Goal: Communication & Community: Answer question/provide support

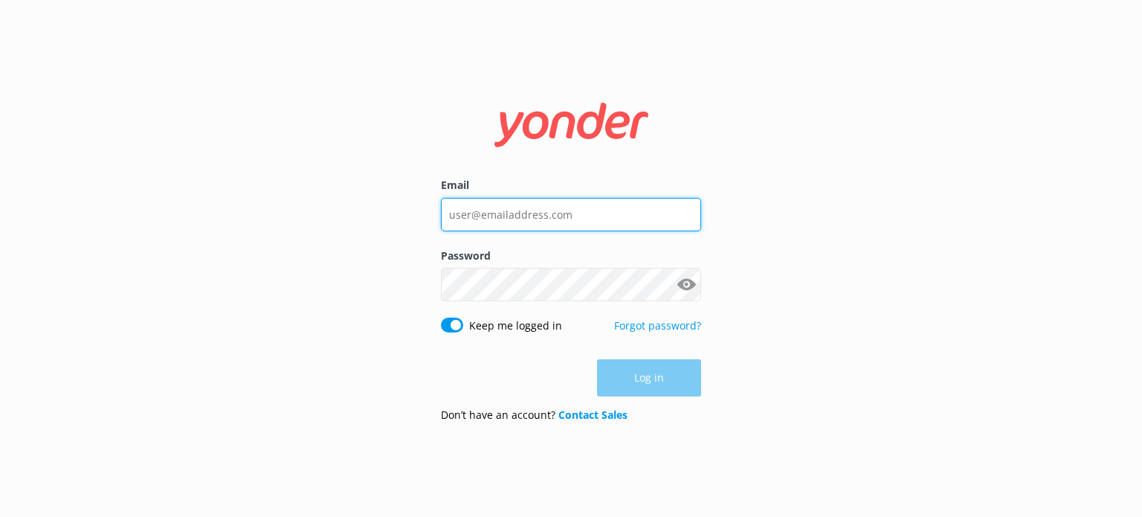
type input "[EMAIL_ADDRESS][DOMAIN_NAME]"
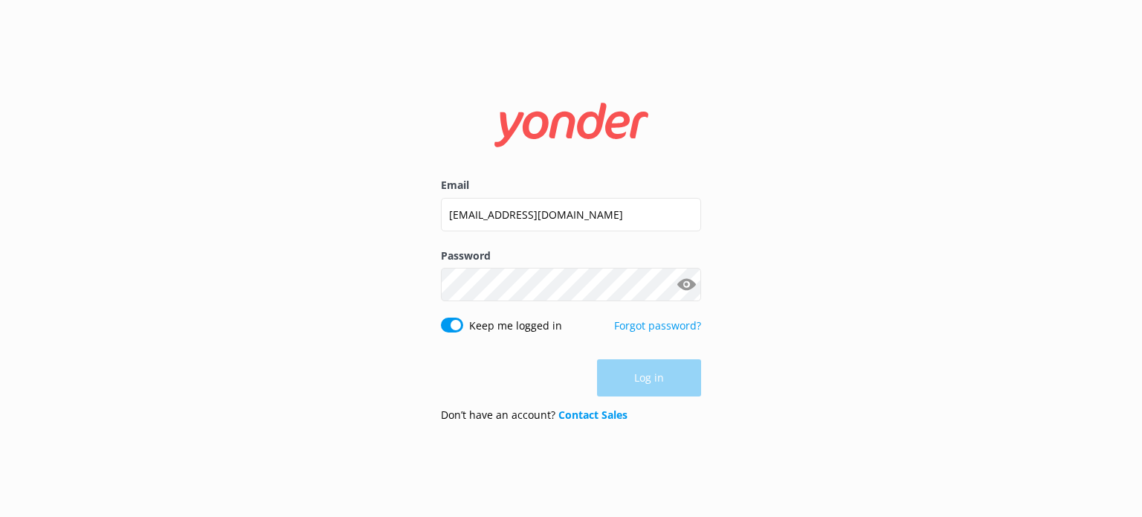
click at [648, 376] on div "Log in" at bounding box center [571, 377] width 260 height 37
click at [649, 374] on button "Log in" at bounding box center [649, 378] width 104 height 37
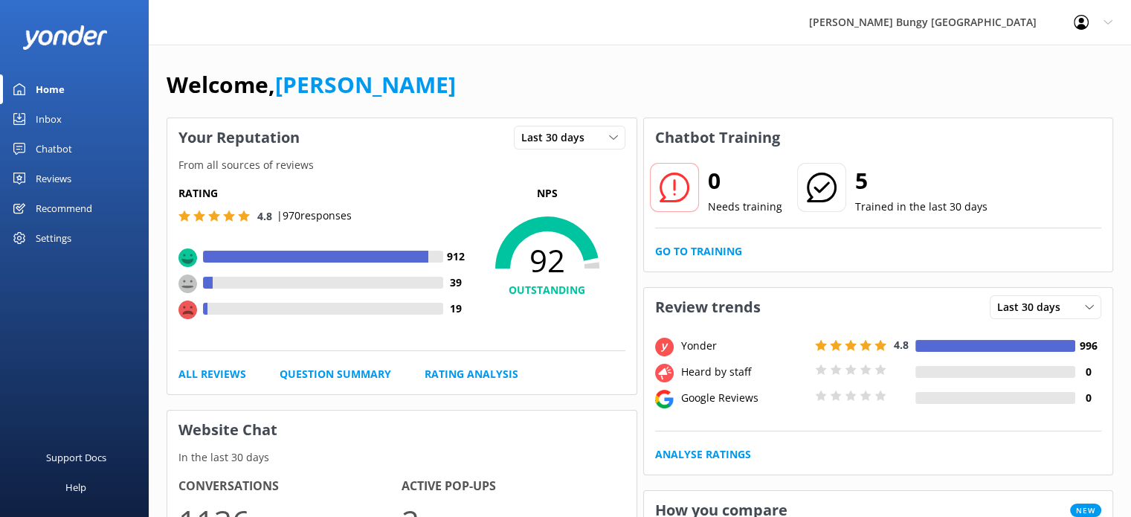
click at [45, 175] on div "Reviews" at bounding box center [54, 179] width 36 height 30
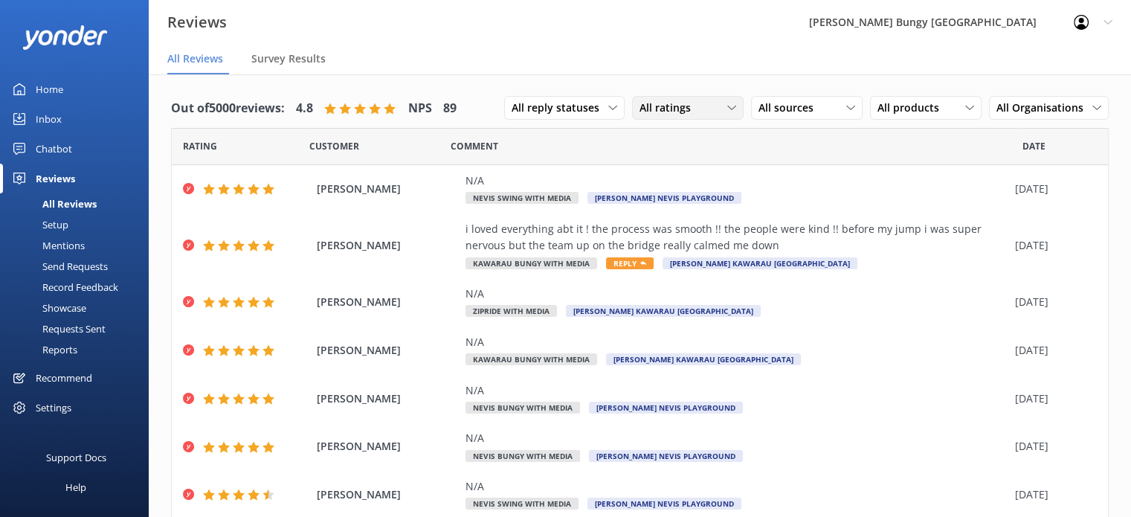
click at [665, 109] on span "All ratings" at bounding box center [670, 108] width 60 height 16
click at [666, 222] on div "Detractors" at bounding box center [688, 229] width 68 height 15
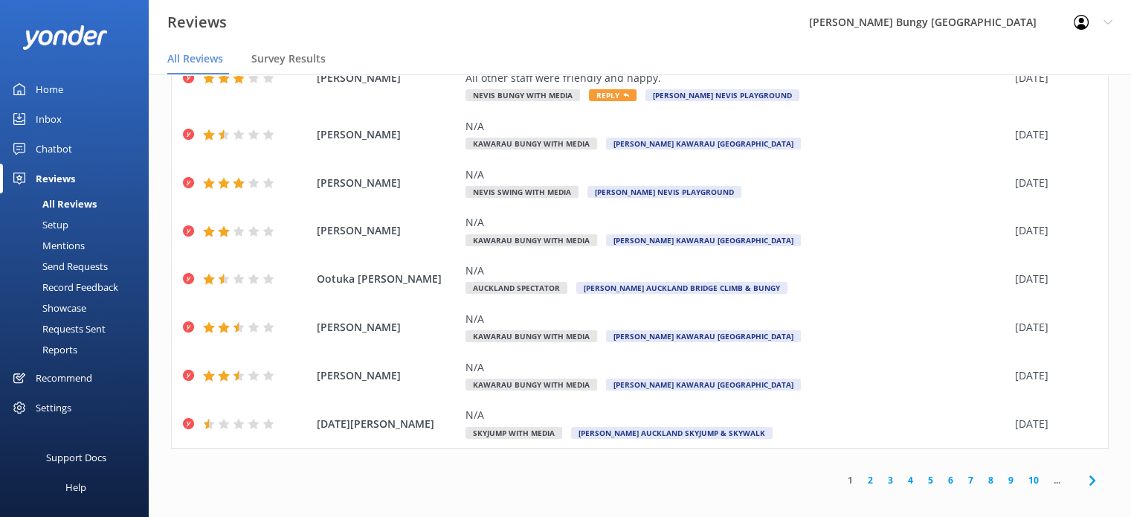
scroll to position [30, 0]
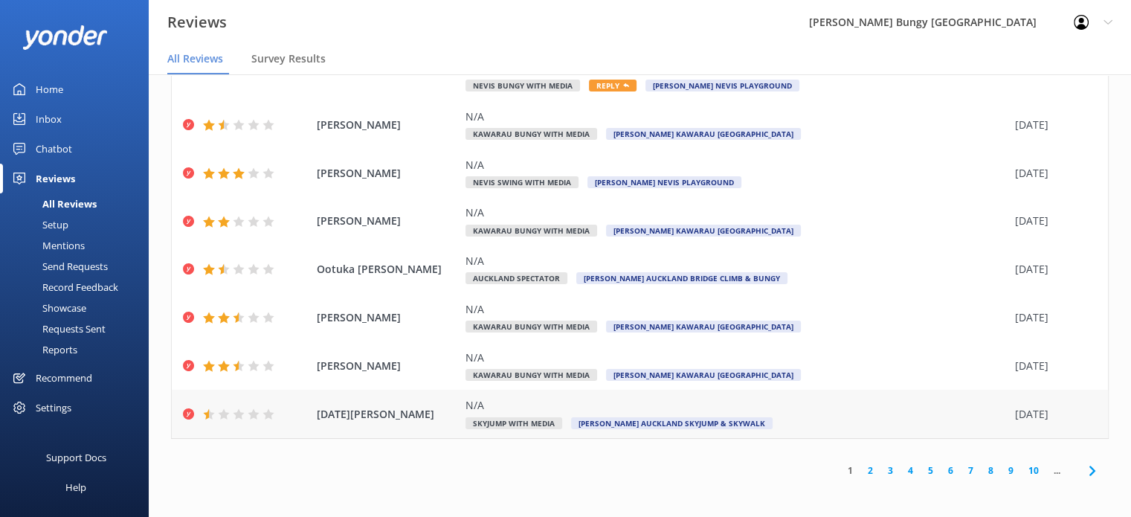
click at [368, 418] on span "[DATE][PERSON_NAME]" at bounding box center [387, 414] width 141 height 16
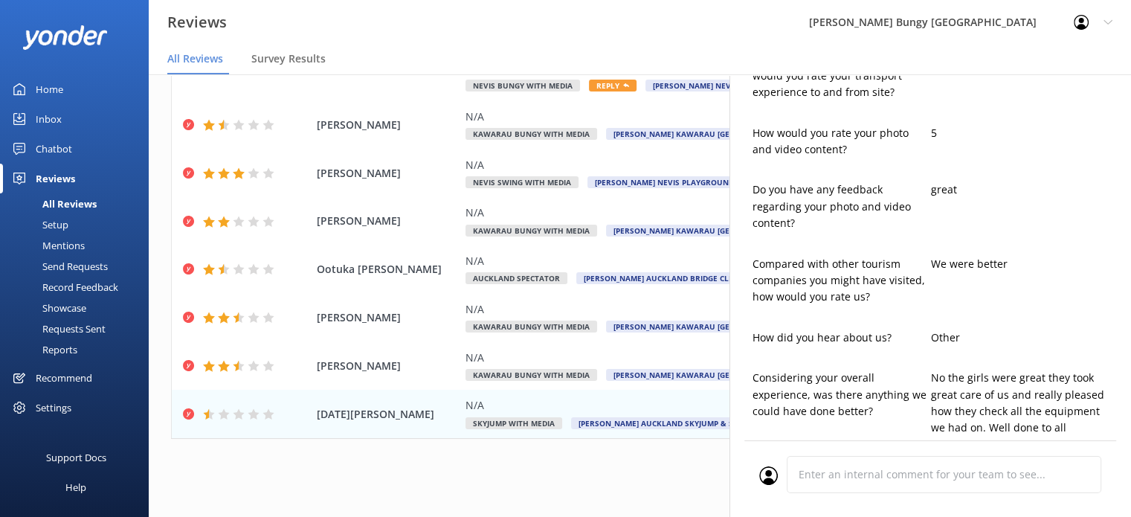
scroll to position [744, 0]
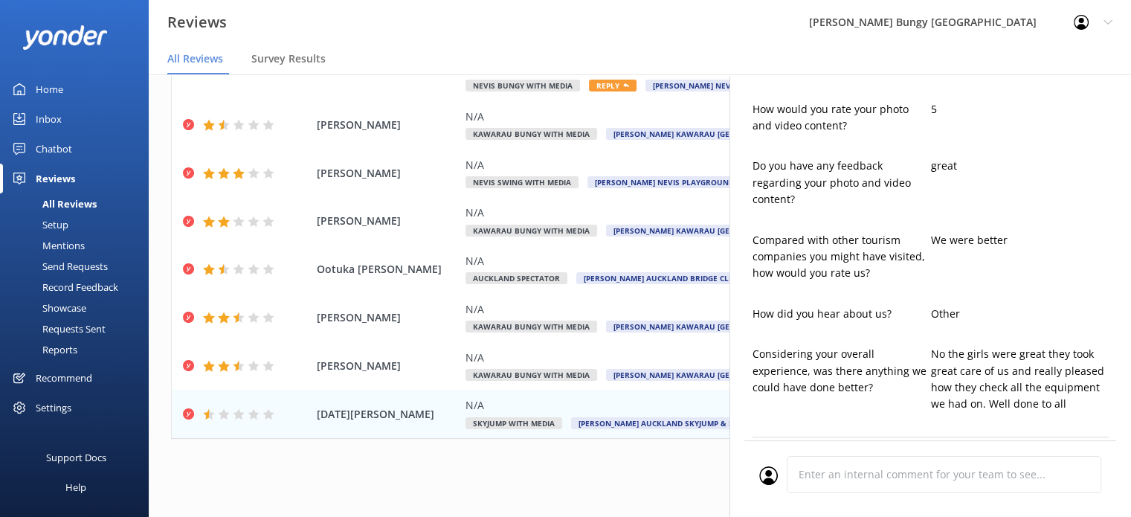
click at [460, 462] on div "1 2 3 4 5 6 7 8 9 10 ..." at bounding box center [640, 470] width 938 height 33
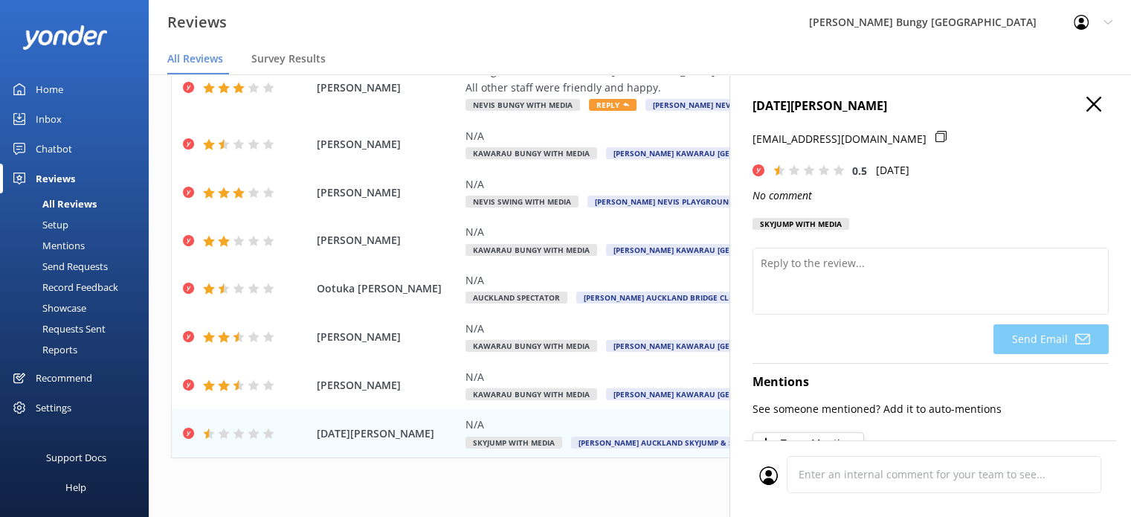
scroll to position [0, 0]
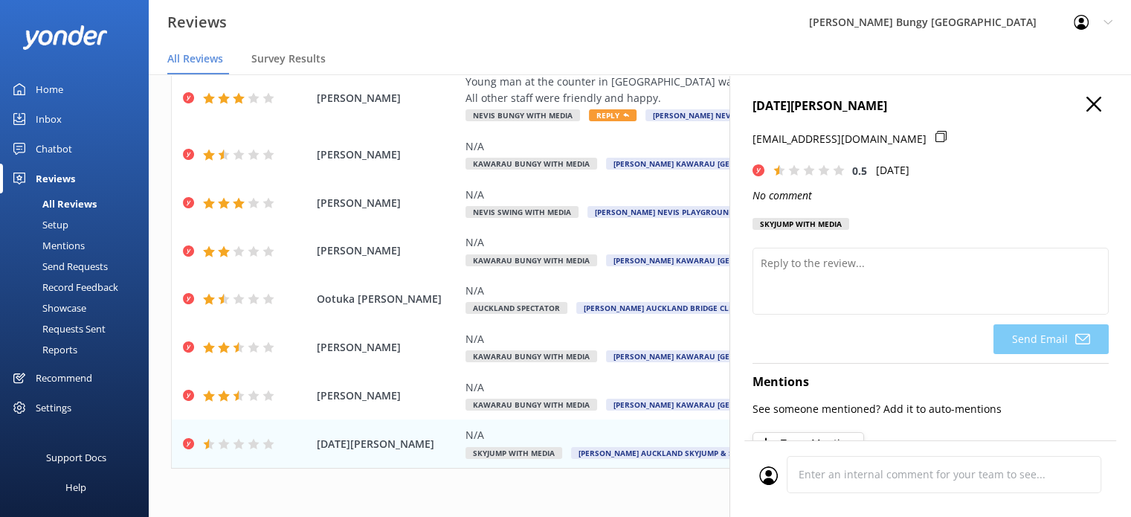
click at [1087, 103] on icon "button" at bounding box center [1094, 104] width 15 height 15
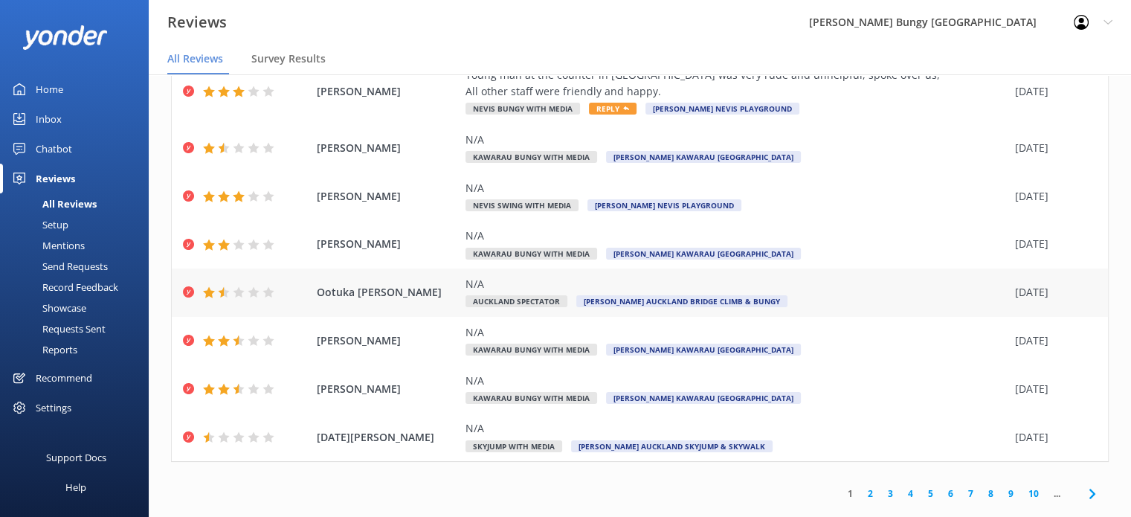
scroll to position [30, 0]
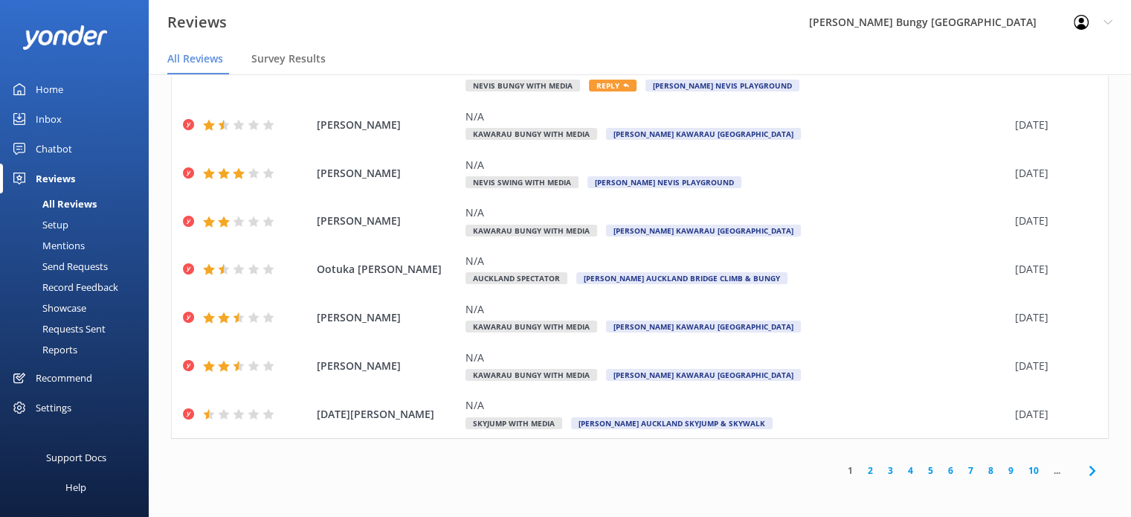
click at [860, 469] on link "2" at bounding box center [870, 470] width 20 height 14
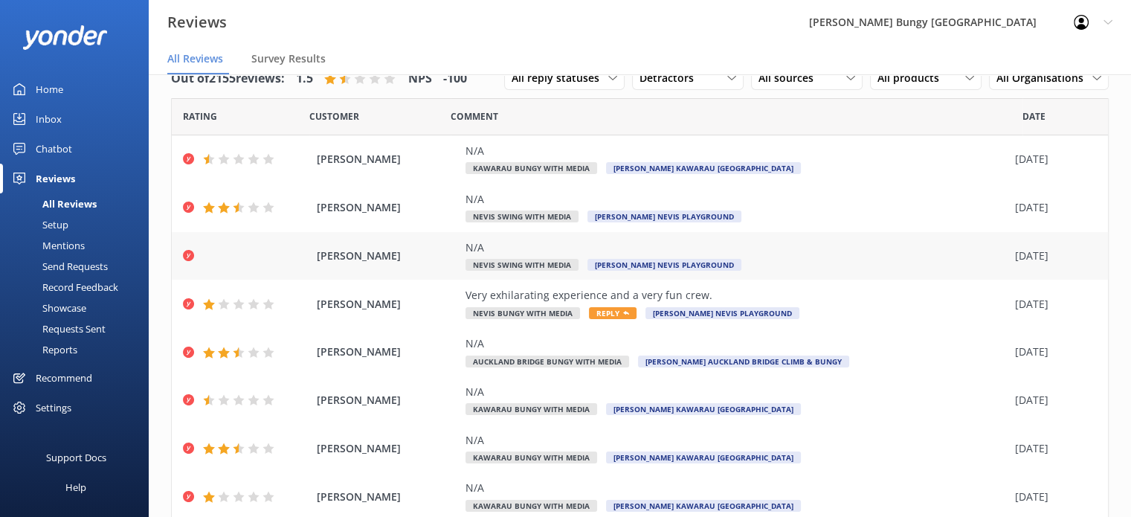
scroll to position [74, 0]
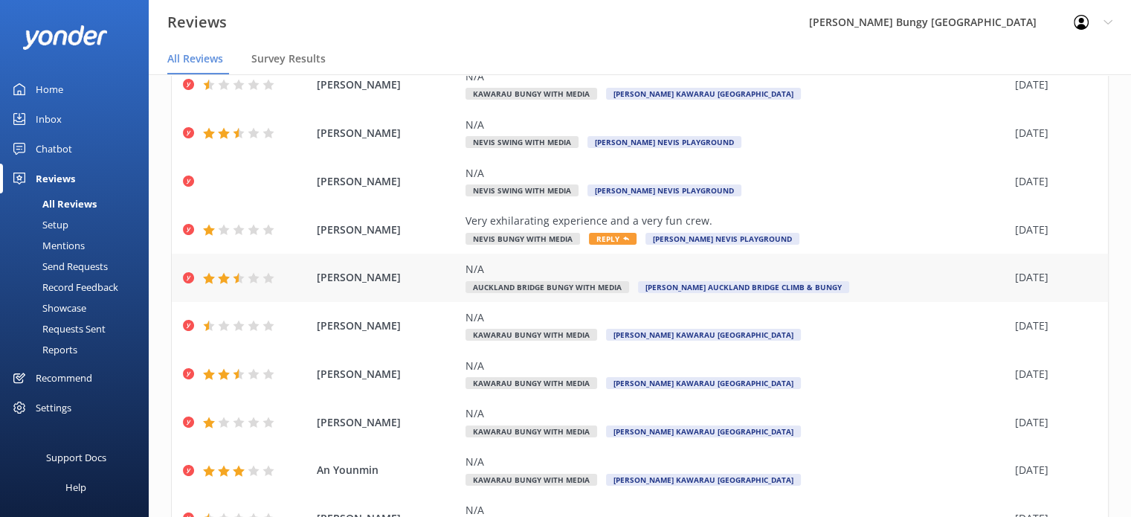
click at [791, 271] on div "N/A" at bounding box center [737, 269] width 542 height 16
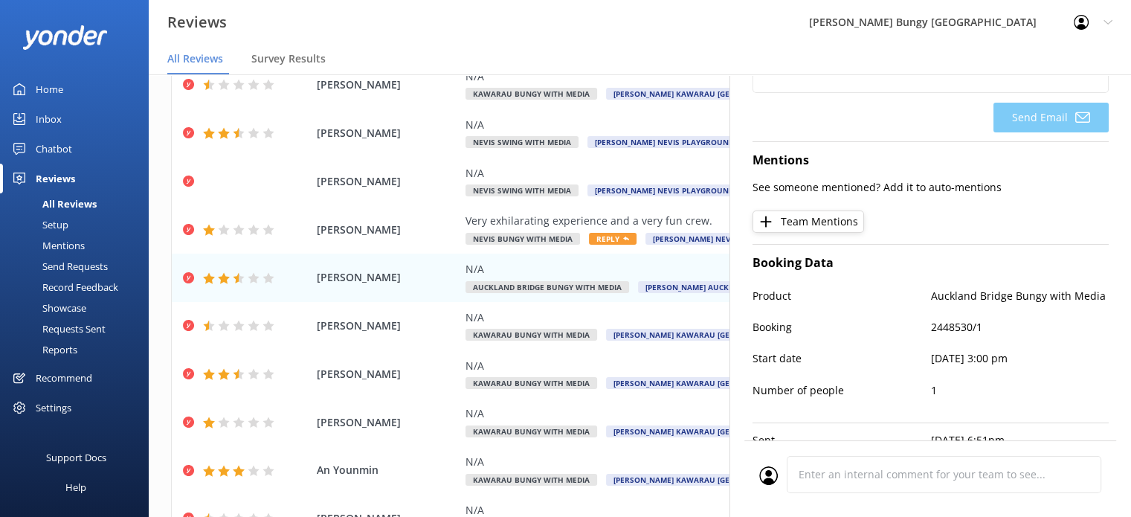
scroll to position [280, 0]
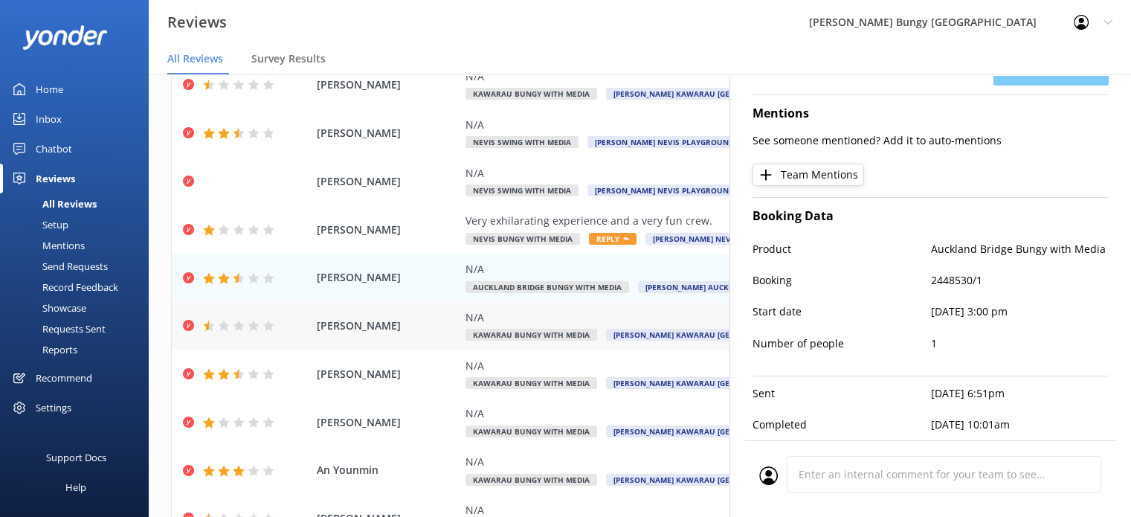
click at [530, 315] on div "N/A" at bounding box center [737, 317] width 542 height 16
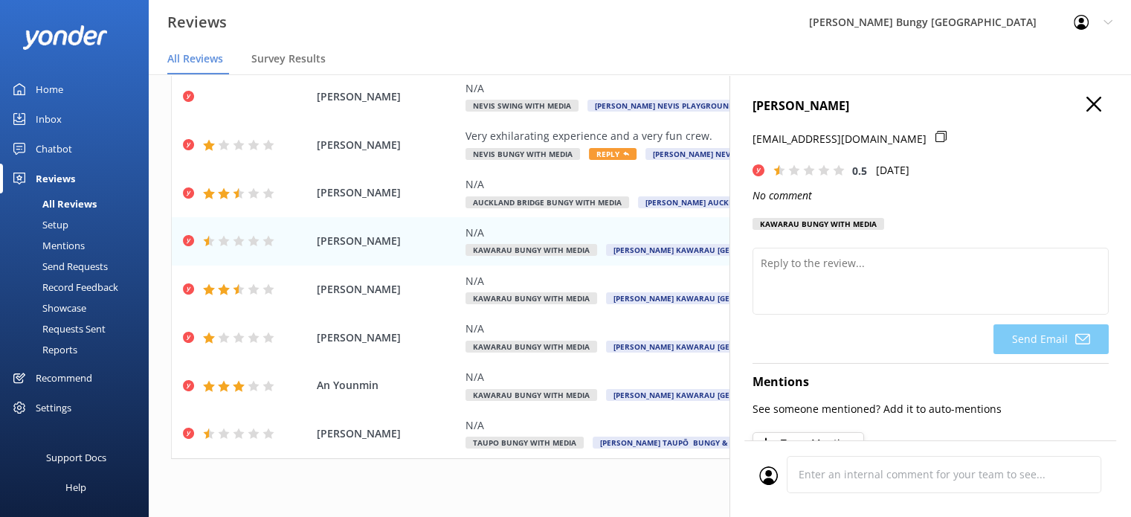
scroll to position [0, 0]
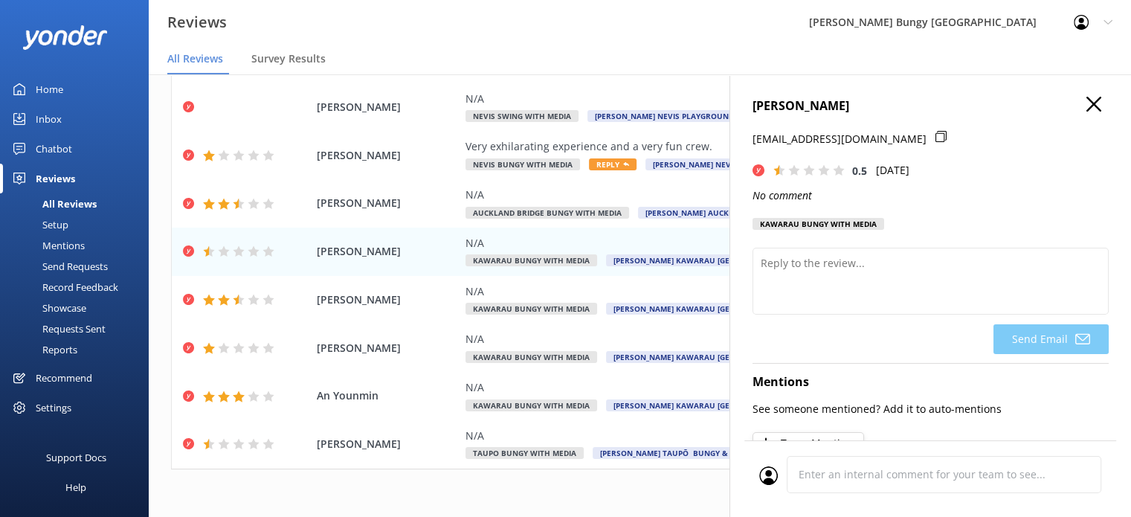
click at [1087, 107] on icon "button" at bounding box center [1094, 104] width 15 height 15
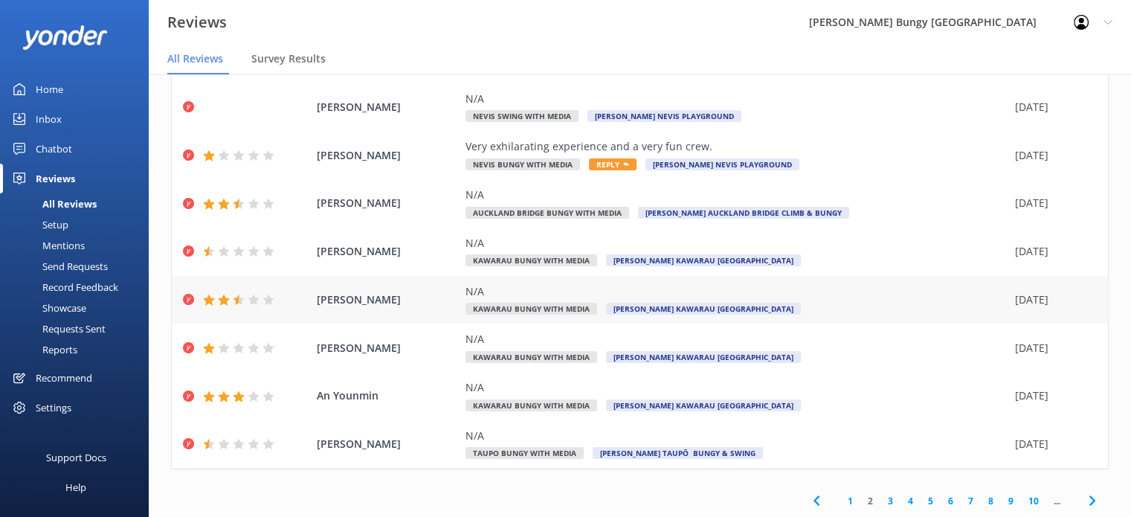
scroll to position [30, 0]
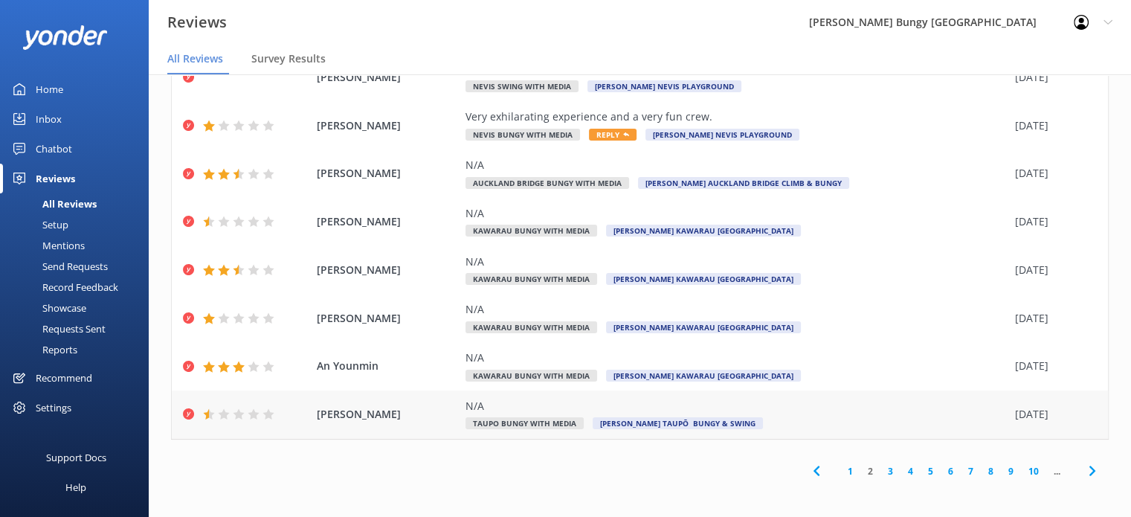
click at [408, 414] on span "[PERSON_NAME]" at bounding box center [387, 414] width 141 height 16
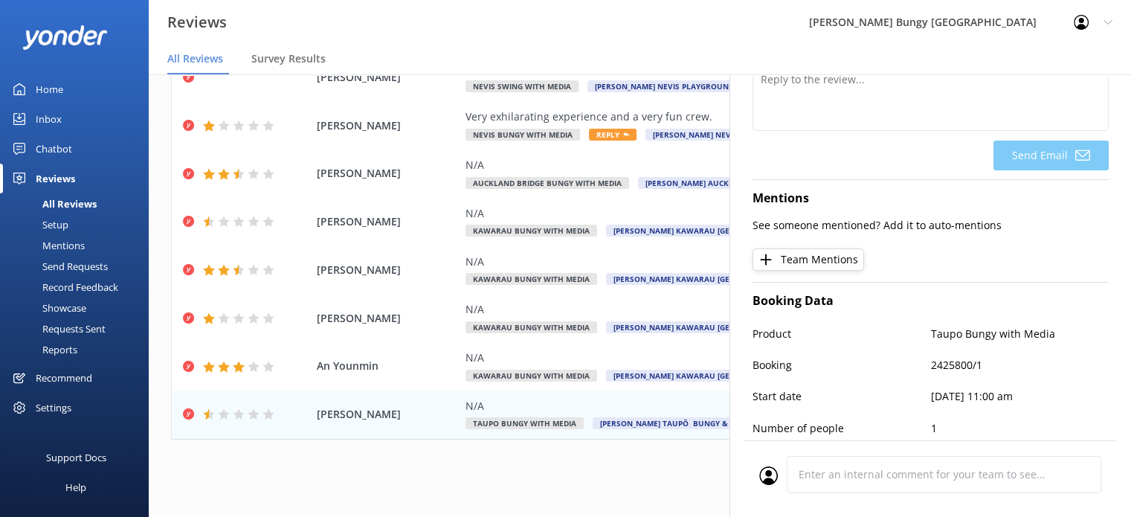
scroll to position [0, 0]
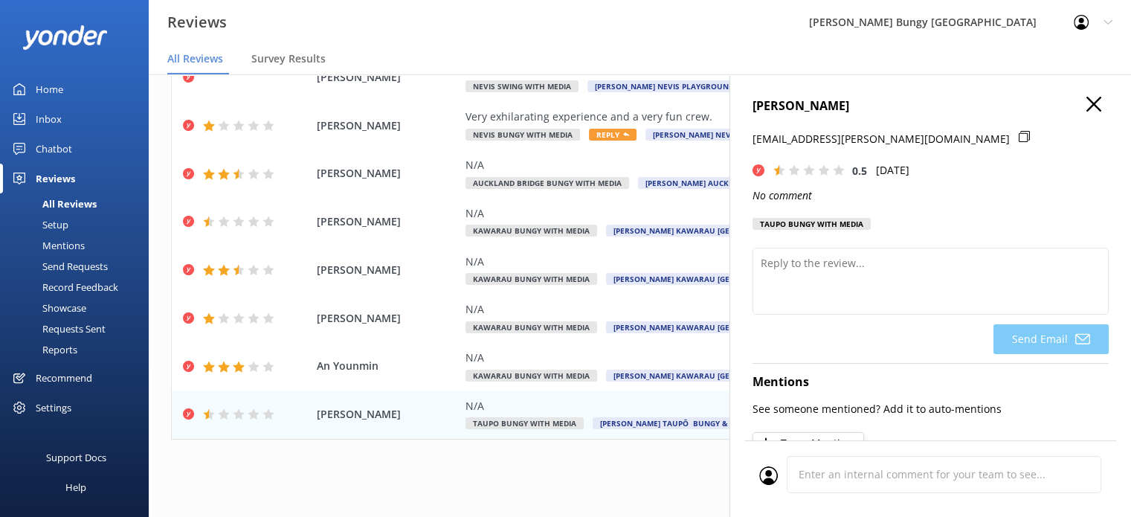
click at [1087, 107] on icon "button" at bounding box center [1094, 104] width 15 height 15
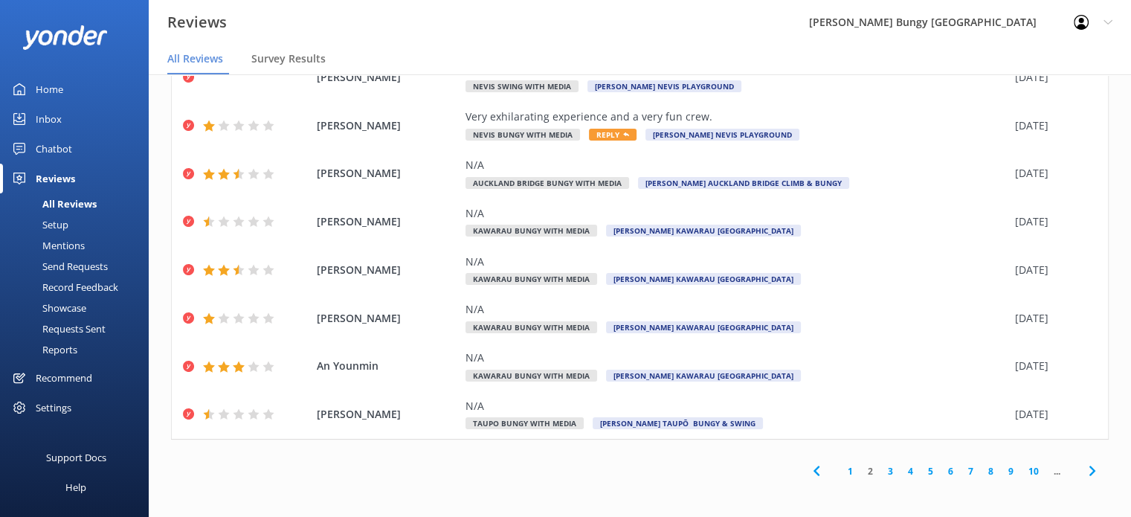
click at [881, 472] on link "3" at bounding box center [891, 471] width 20 height 14
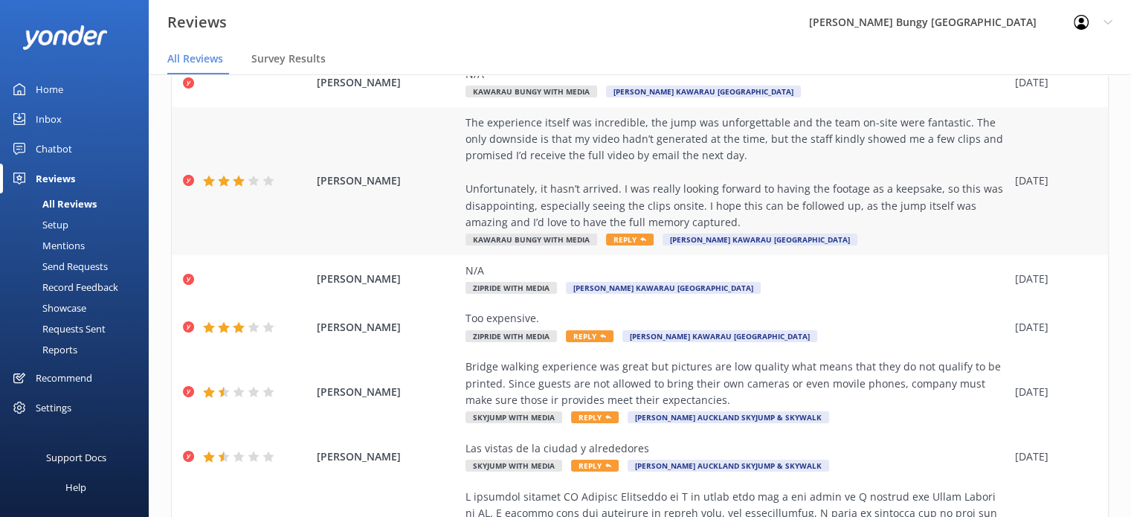
scroll to position [149, 0]
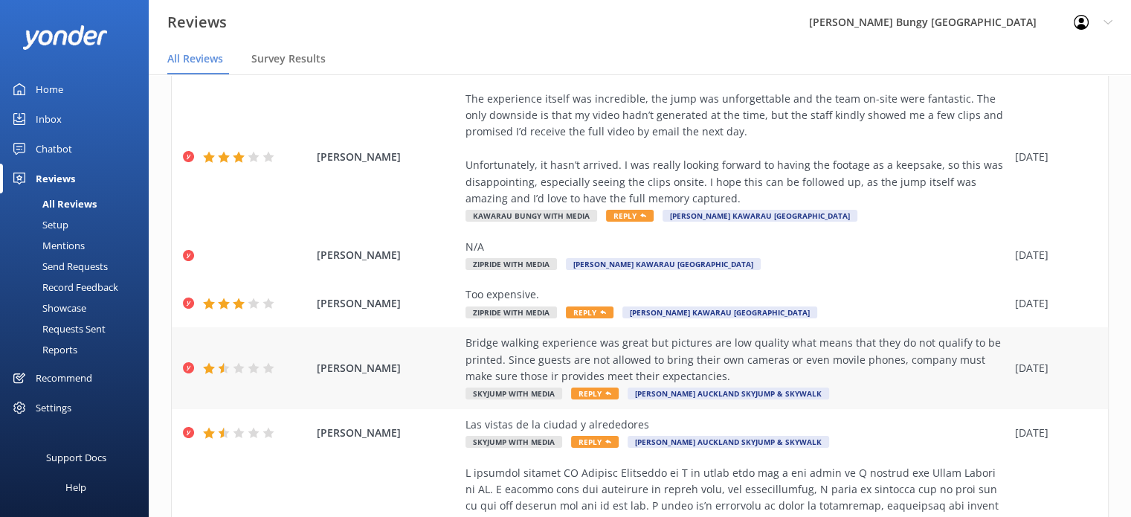
click at [794, 359] on div "Bridge walking experience was great but pictures are low quality what means tha…" at bounding box center [737, 360] width 542 height 50
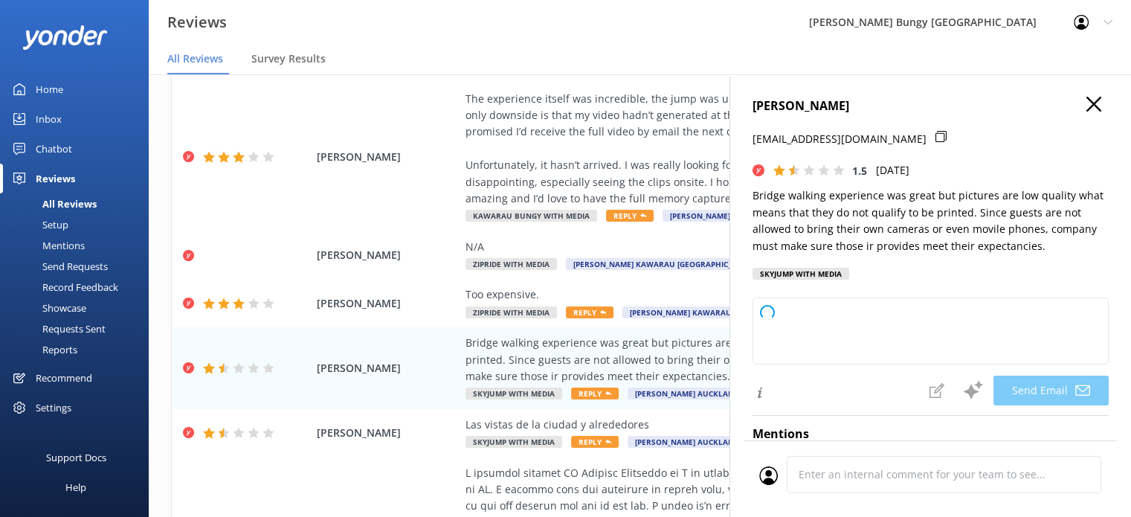
type textarea "Dear [PERSON_NAME], Thank you for sharing your feedback and for joining us on t…"
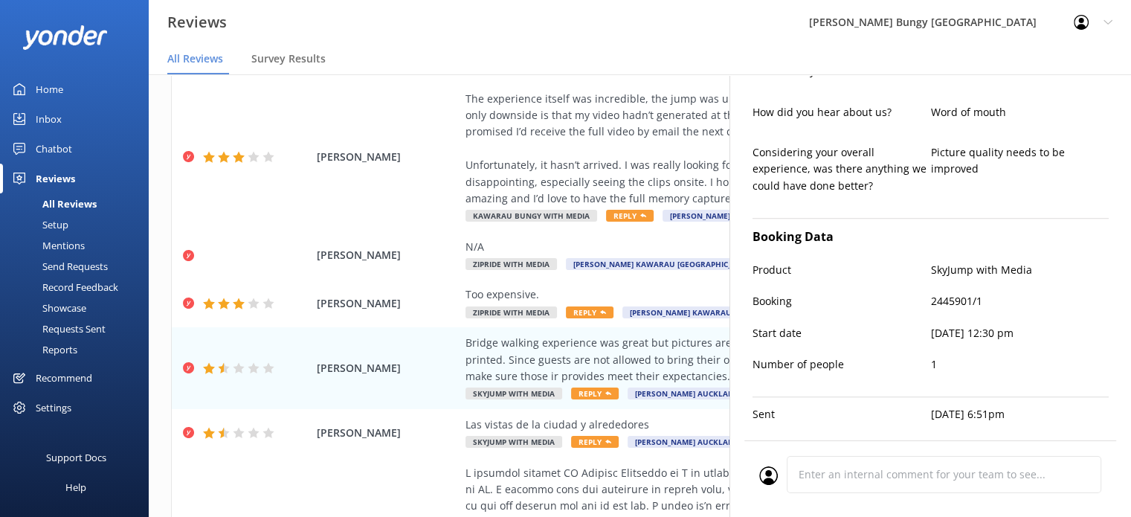
scroll to position [1130, 0]
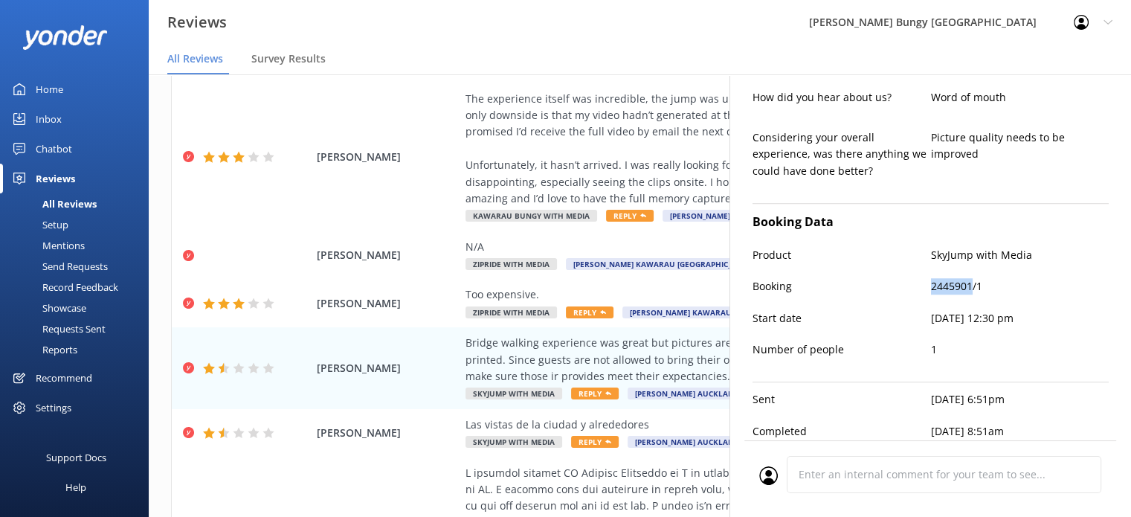
drag, startPoint x: 967, startPoint y: 266, endPoint x: 921, endPoint y: 264, distance: 45.4
click at [921, 278] on div "Booking 2445901/1" at bounding box center [931, 293] width 356 height 31
copy div "2445901"
click at [931, 278] on p "2445901/1" at bounding box center [1020, 286] width 178 height 16
drag, startPoint x: 919, startPoint y: 267, endPoint x: 933, endPoint y: 268, distance: 13.5
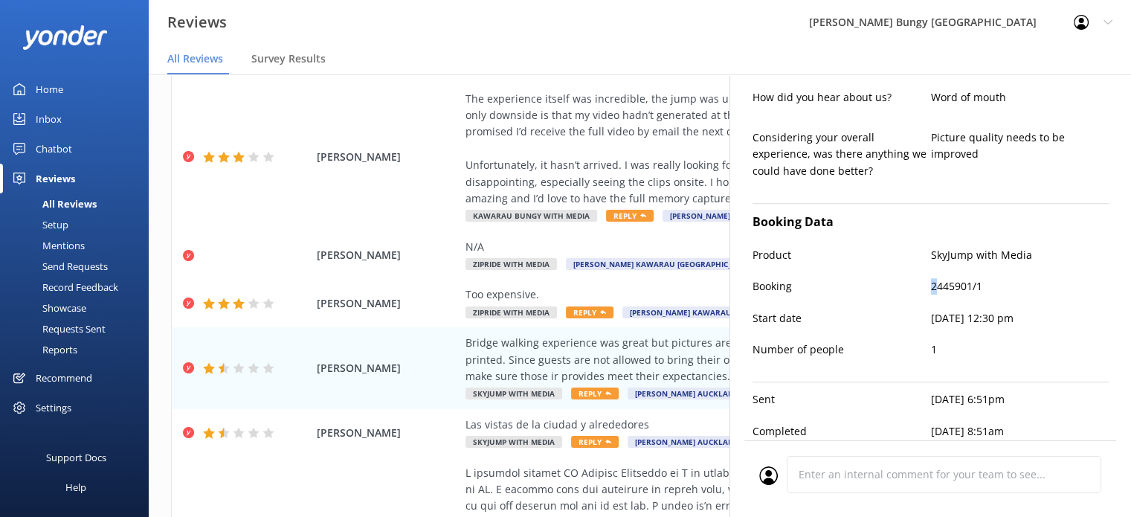
click at [933, 278] on div "Booking 2445901/1" at bounding box center [931, 293] width 356 height 31
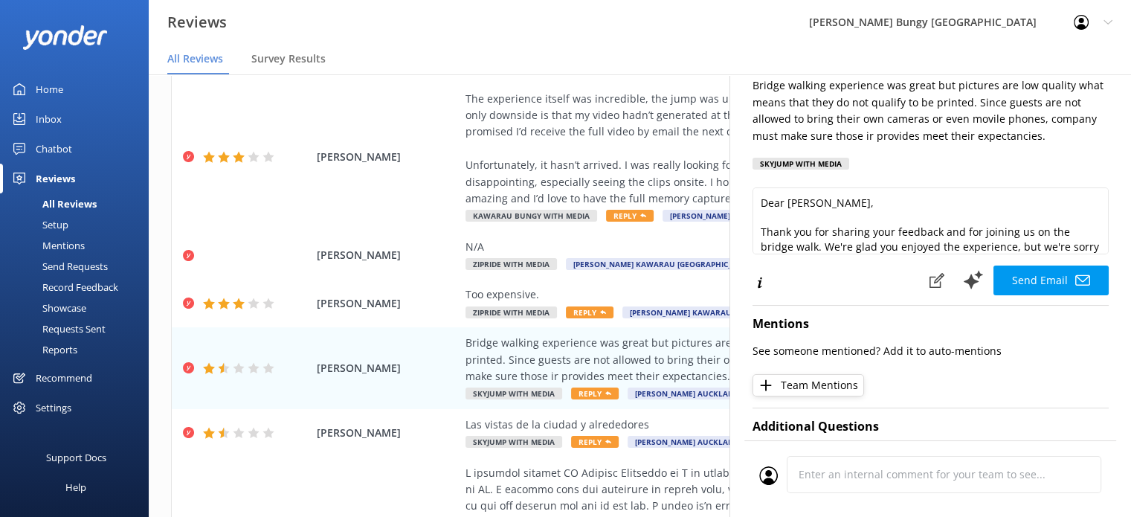
scroll to position [0, 0]
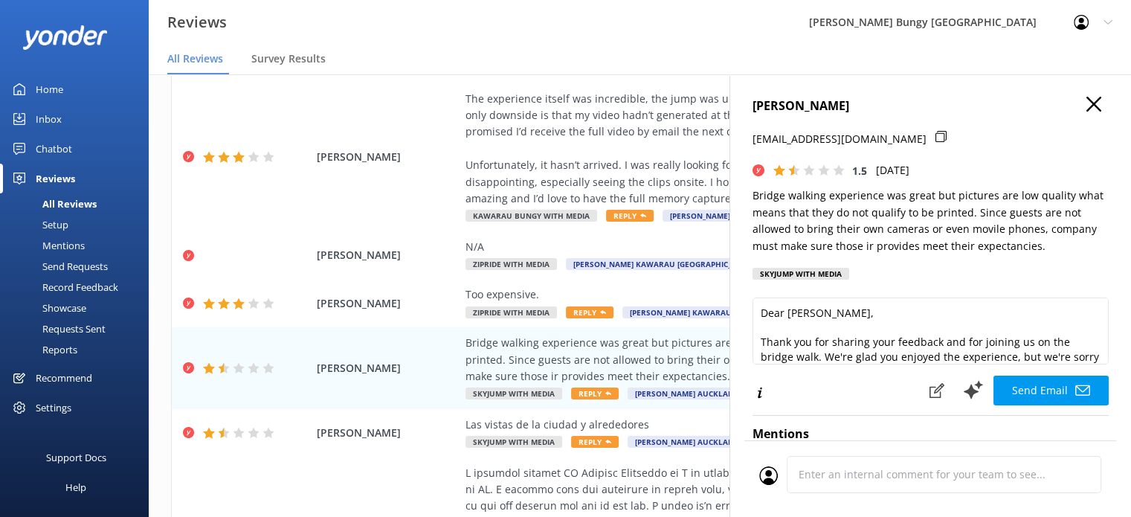
click at [1087, 100] on icon "button" at bounding box center [1094, 104] width 15 height 15
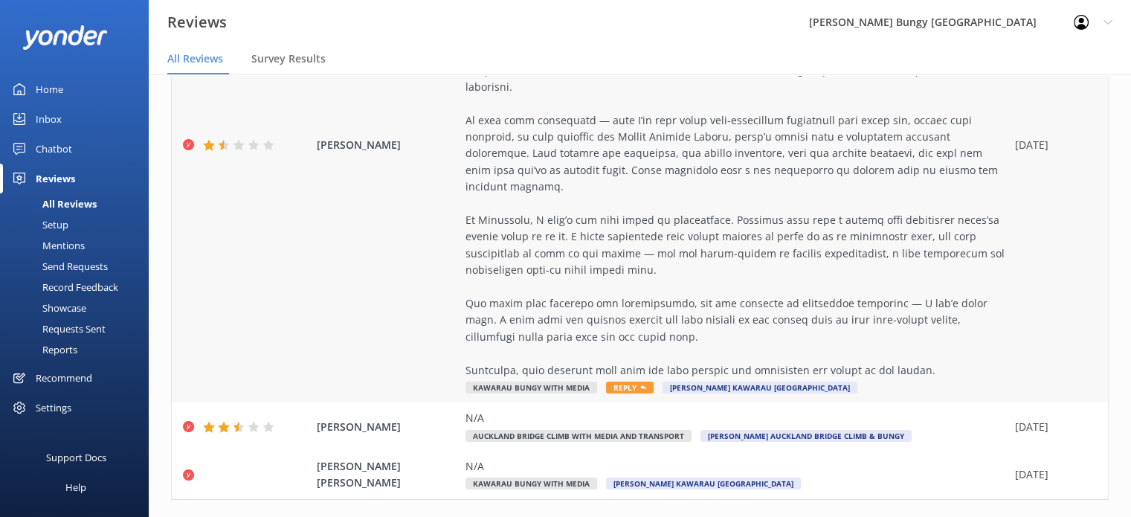
scroll to position [744, 0]
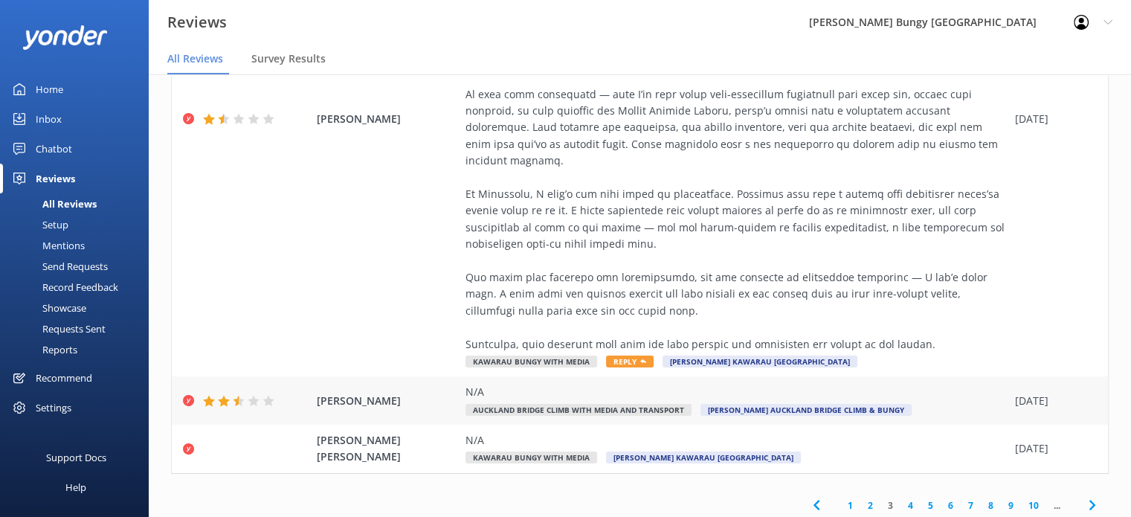
click at [405, 393] on span "[PERSON_NAME]" at bounding box center [387, 401] width 141 height 16
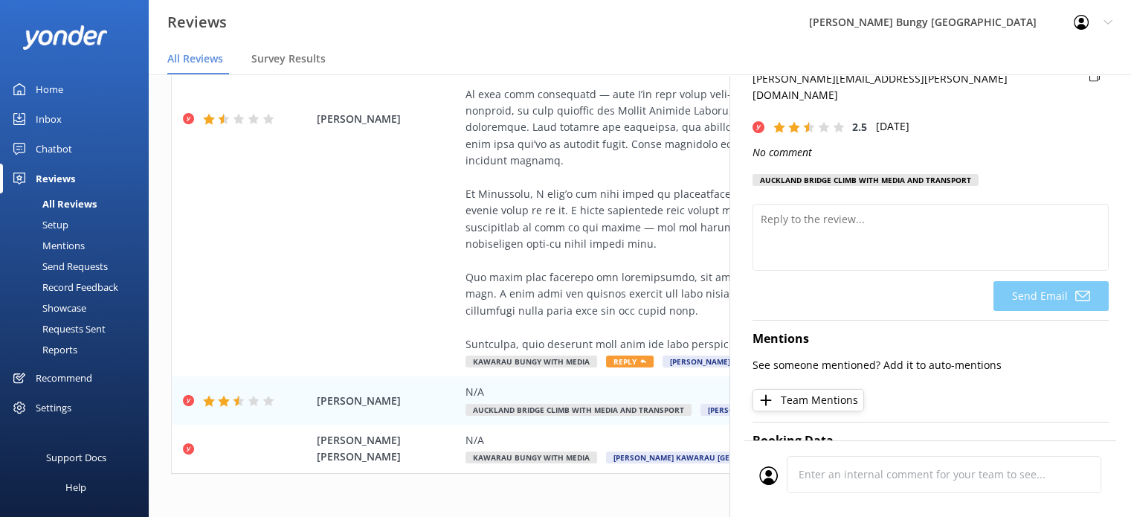
scroll to position [0, 0]
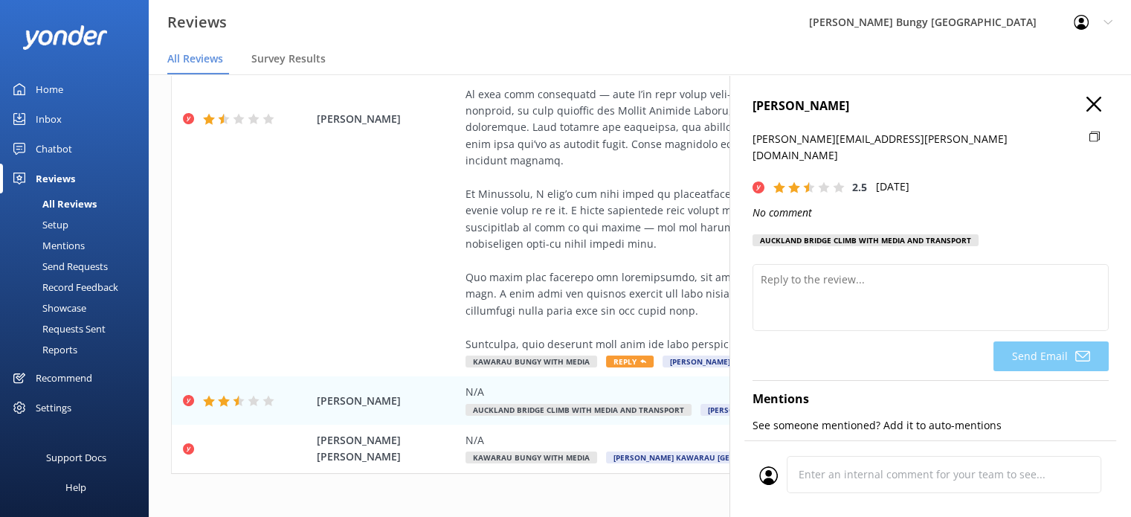
click at [1087, 100] on icon "button" at bounding box center [1094, 104] width 15 height 15
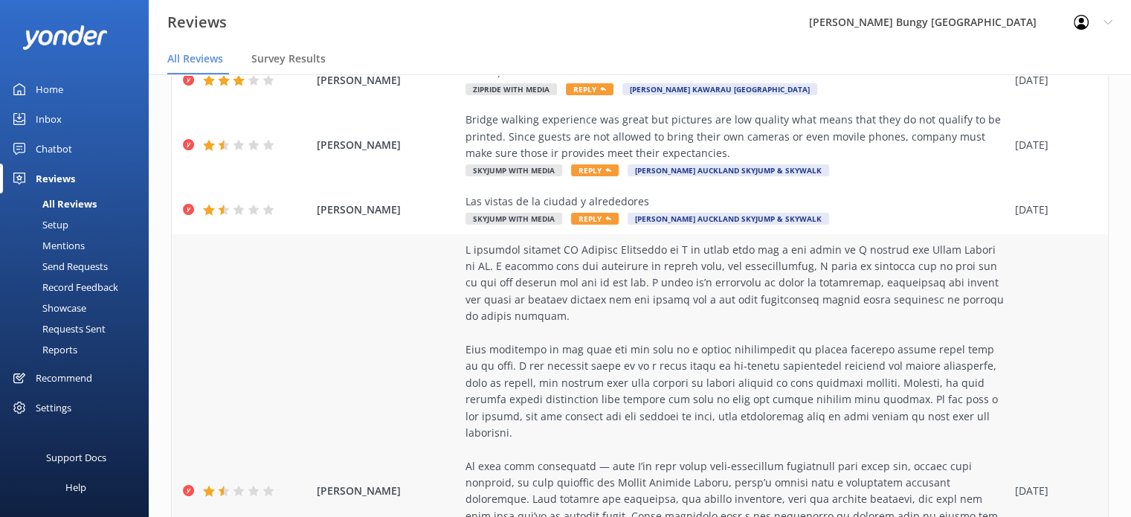
scroll to position [372, 0]
click at [428, 199] on div "[PERSON_NAME] Moradp Las vistas de la ciudad y alrededores [GEOGRAPHIC_DATA] wi…" at bounding box center [640, 210] width 936 height 48
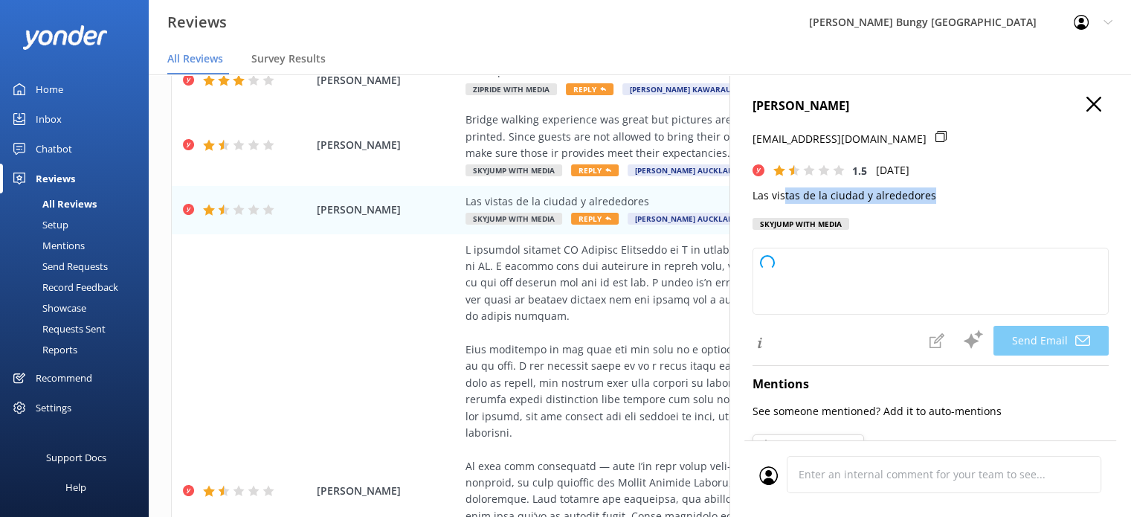
type textarea "[PERSON_NAME], Gracias por tomarte el tiempo de dejarnos tu opinión. Lamentamos…"
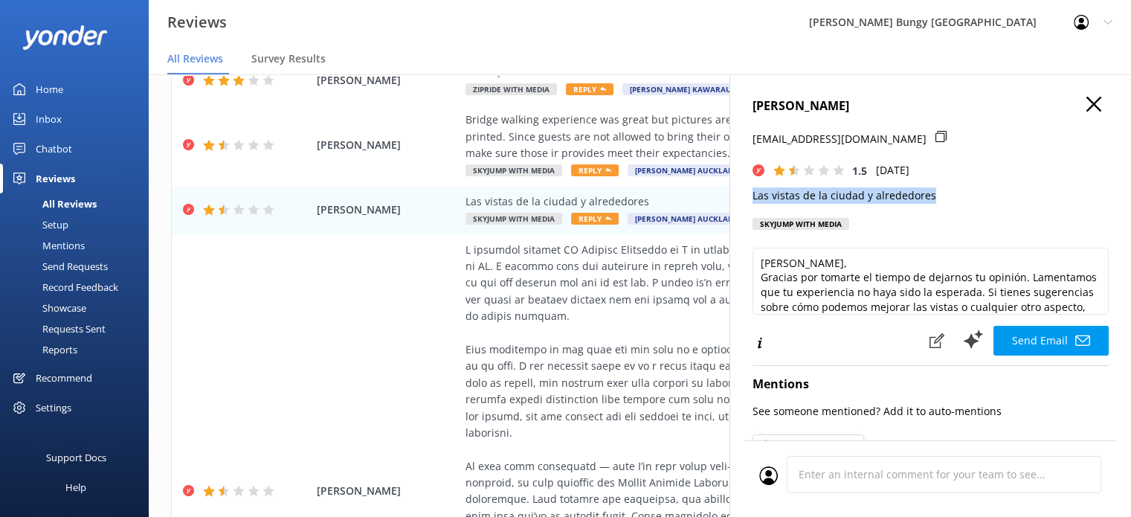
drag, startPoint x: 943, startPoint y: 196, endPoint x: 746, endPoint y: 199, distance: 197.1
click at [746, 199] on div "[PERSON_NAME] Moradp [EMAIL_ADDRESS][DOMAIN_NAME] 1.5 [DATE] Las vistas de la c…" at bounding box center [931, 332] width 402 height 517
copy p "Las vistas de la ciudad y alrededores"
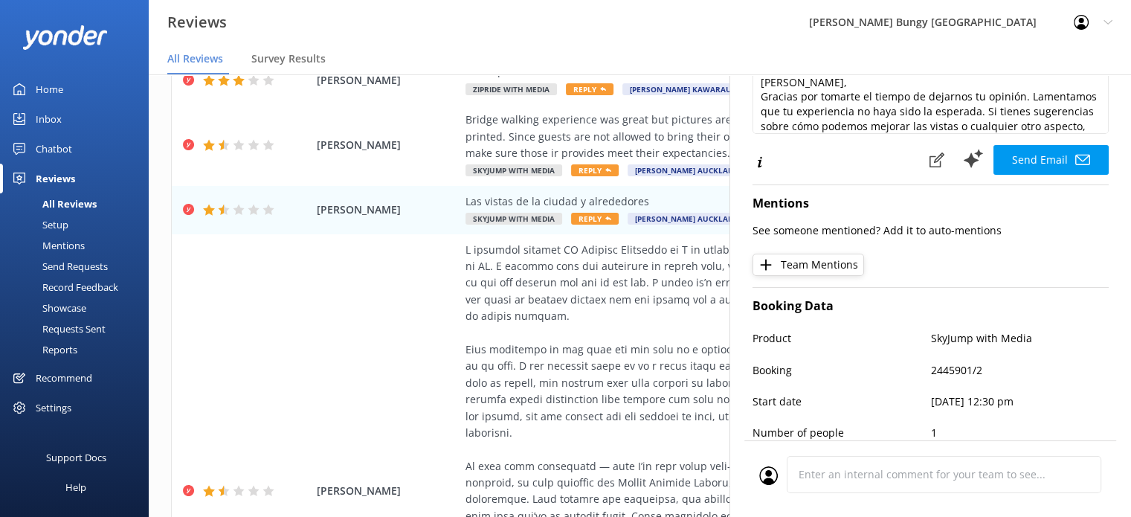
scroll to position [0, 0]
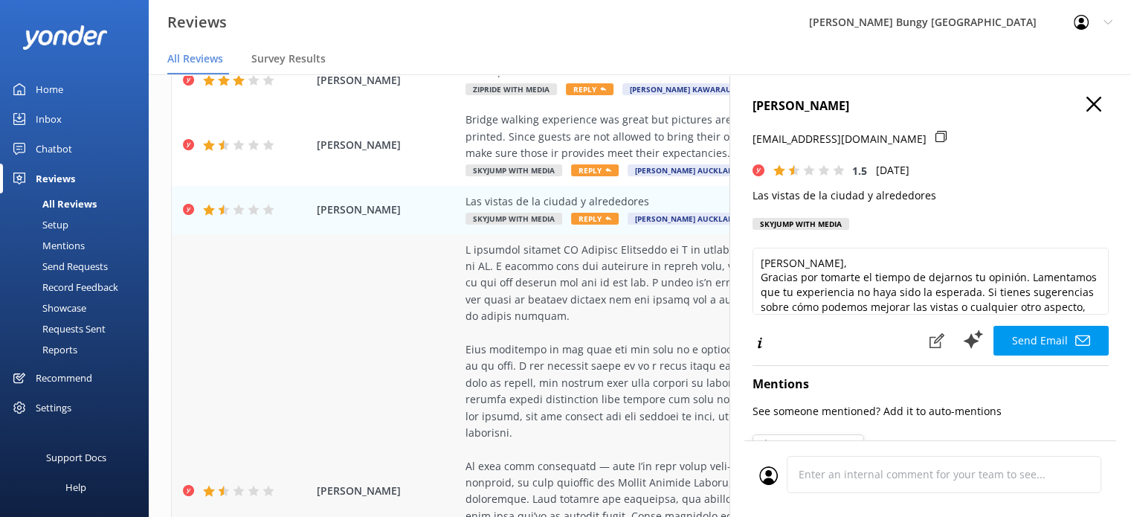
click at [242, 326] on div "[PERSON_NAME] Bungy with Media Reply [PERSON_NAME] Kawarau [GEOGRAPHIC_DATA] [D…" at bounding box center [640, 491] width 936 height 515
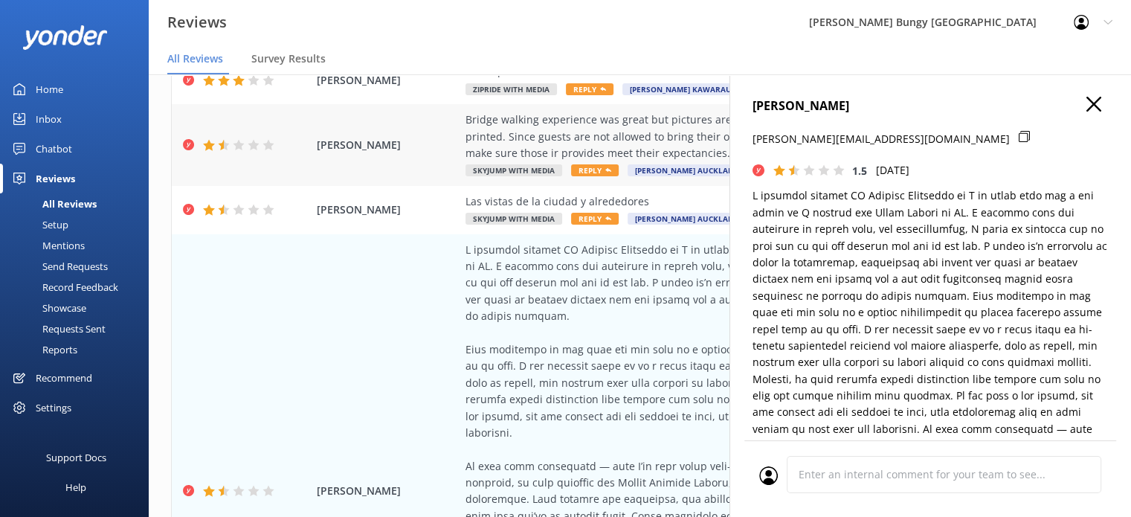
click at [494, 132] on div "Bridge walking experience was great but pictures are low quality what means tha…" at bounding box center [737, 137] width 542 height 50
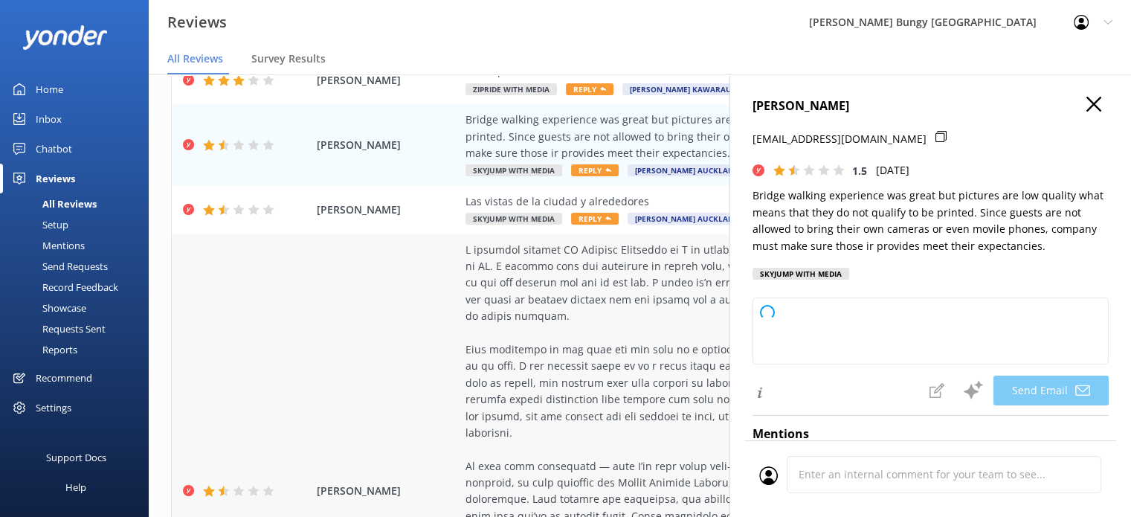
type textarea "Dear [PERSON_NAME], Thank you for sharing your feedback and for joining our bri…"
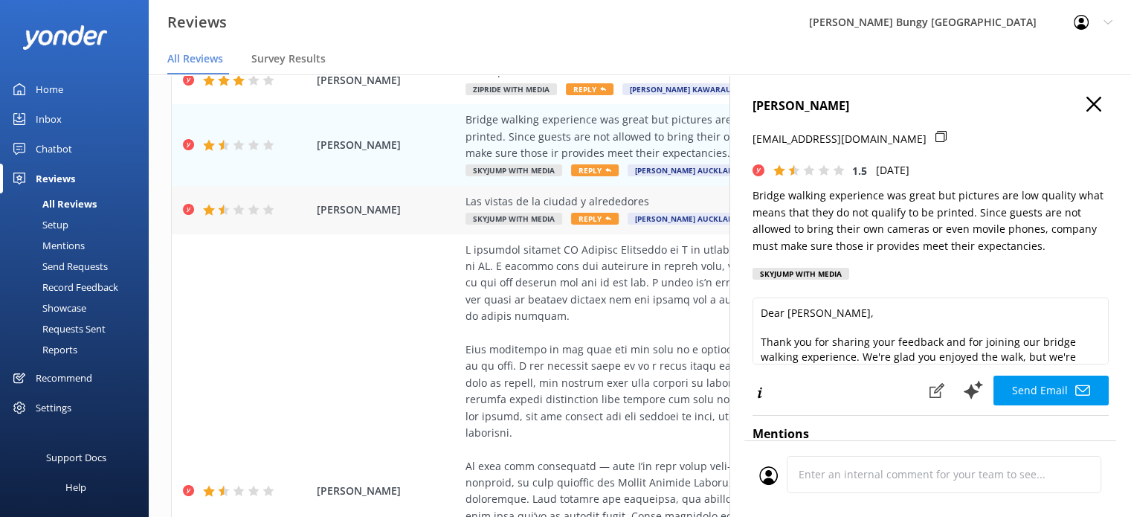
click at [431, 213] on span "[PERSON_NAME]" at bounding box center [387, 210] width 141 height 16
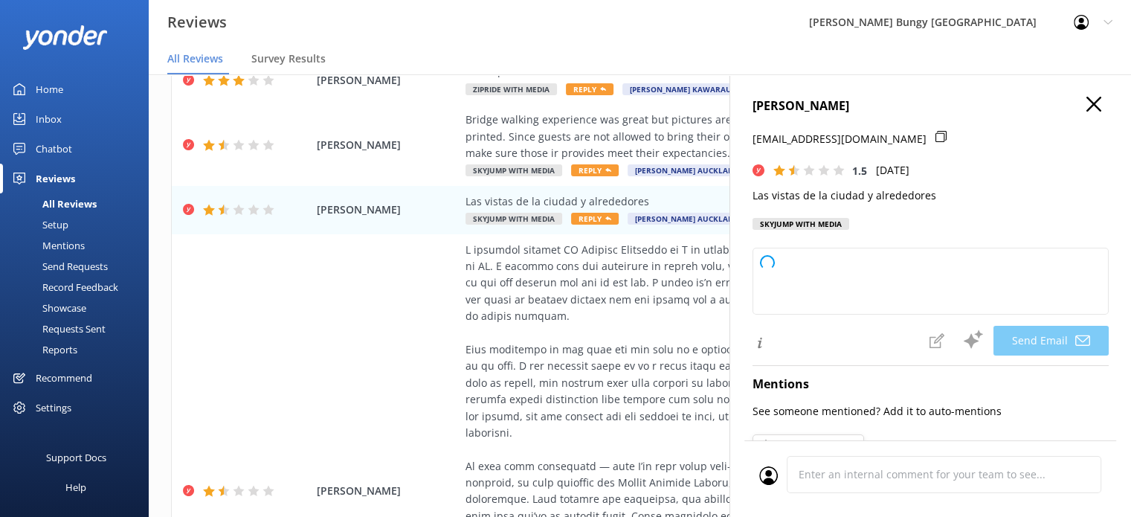
type textarea "[PERSON_NAME], gracias por tomarte el tiempo de dejar tu comentario. Lamentamos…"
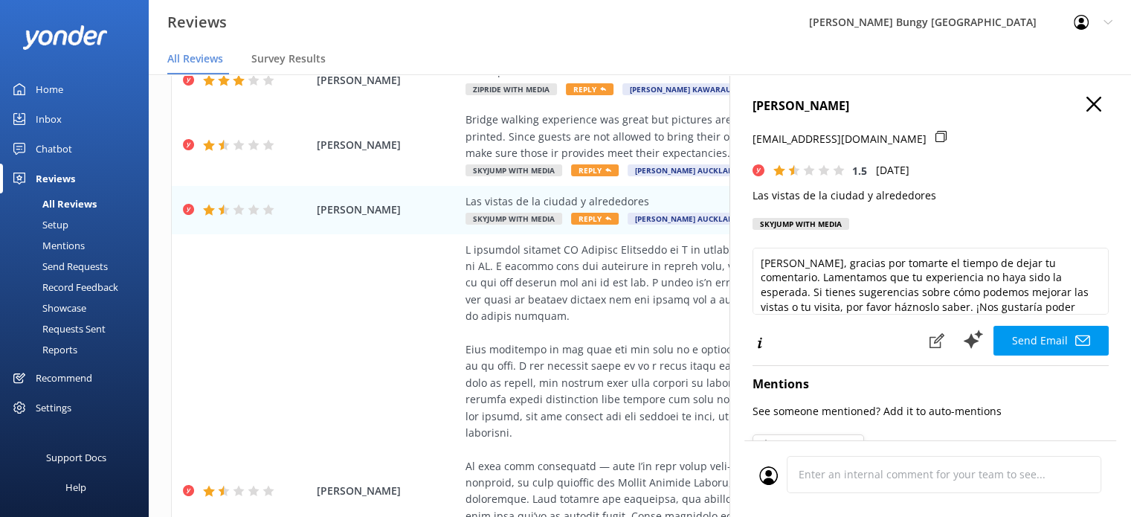
click at [1087, 97] on icon "button" at bounding box center [1094, 104] width 15 height 15
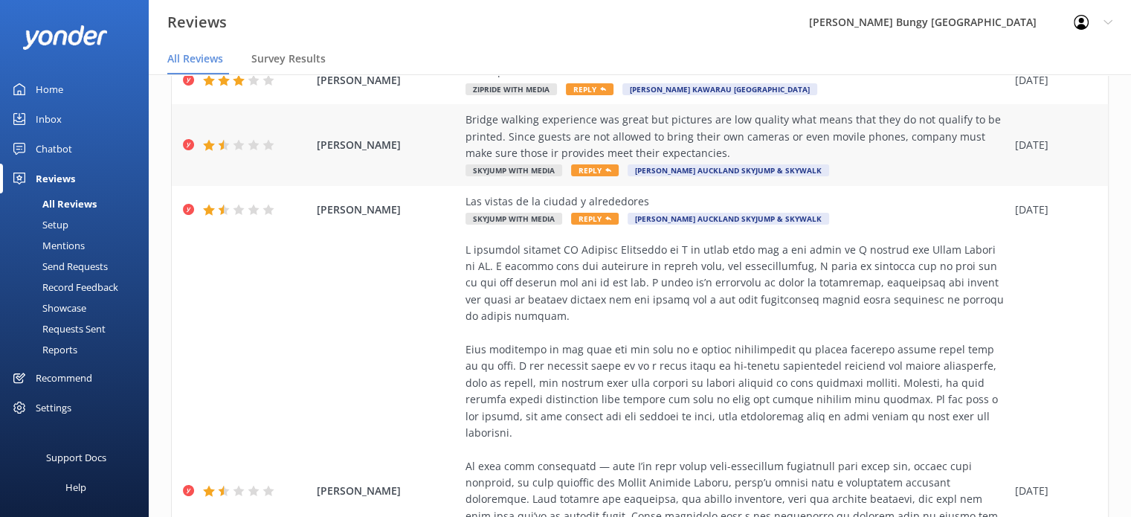
click at [574, 123] on div "Bridge walking experience was great but pictures are low quality what means tha…" at bounding box center [737, 137] width 542 height 50
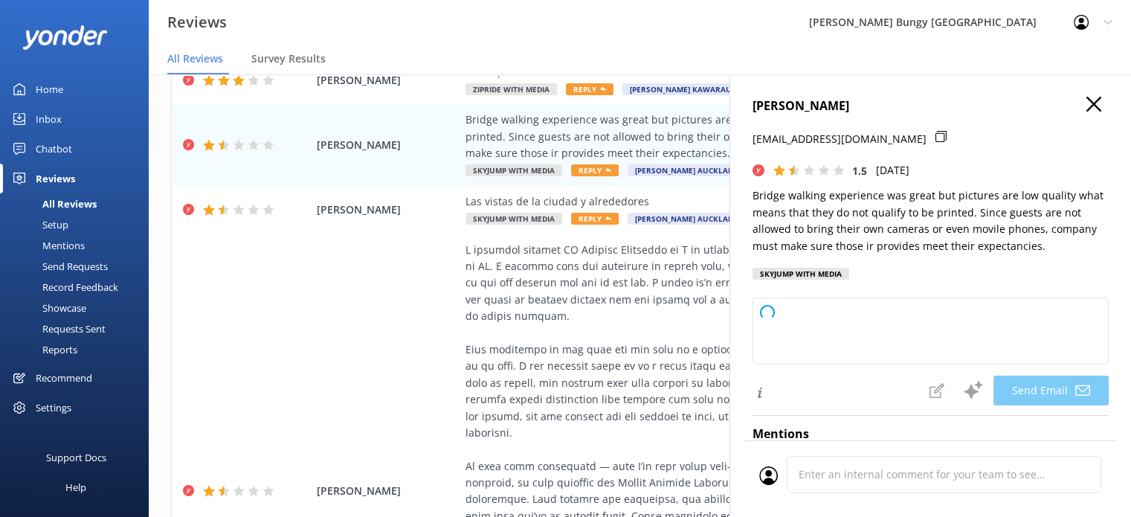
type textarea "Dear [PERSON_NAME], Thank you for sharing your feedback and for joining us on t…"
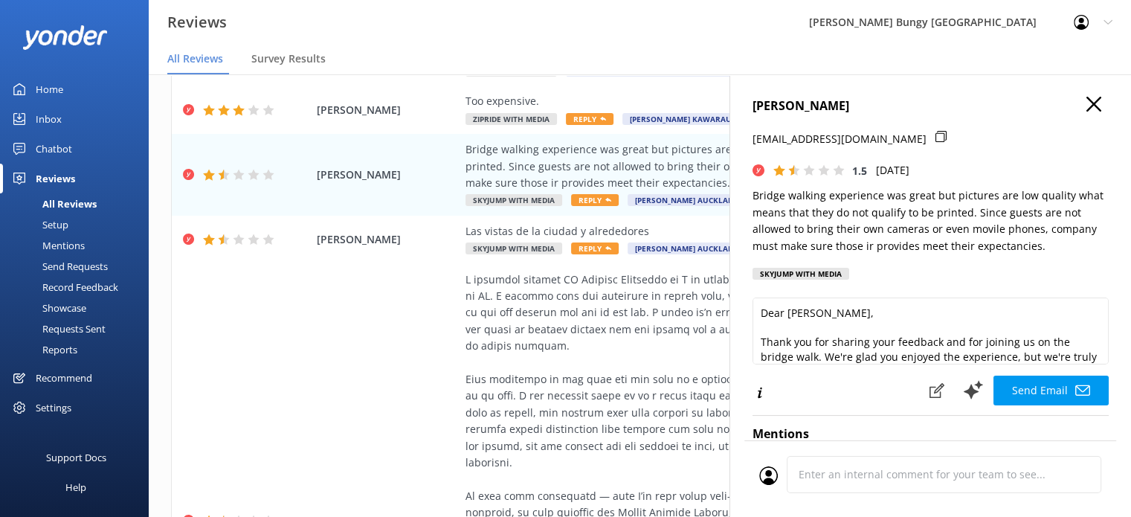
click at [937, 234] on p "Bridge walking experience was great but pictures are low quality what means tha…" at bounding box center [931, 220] width 356 height 67
click at [1087, 102] on use "button" at bounding box center [1094, 104] width 15 height 15
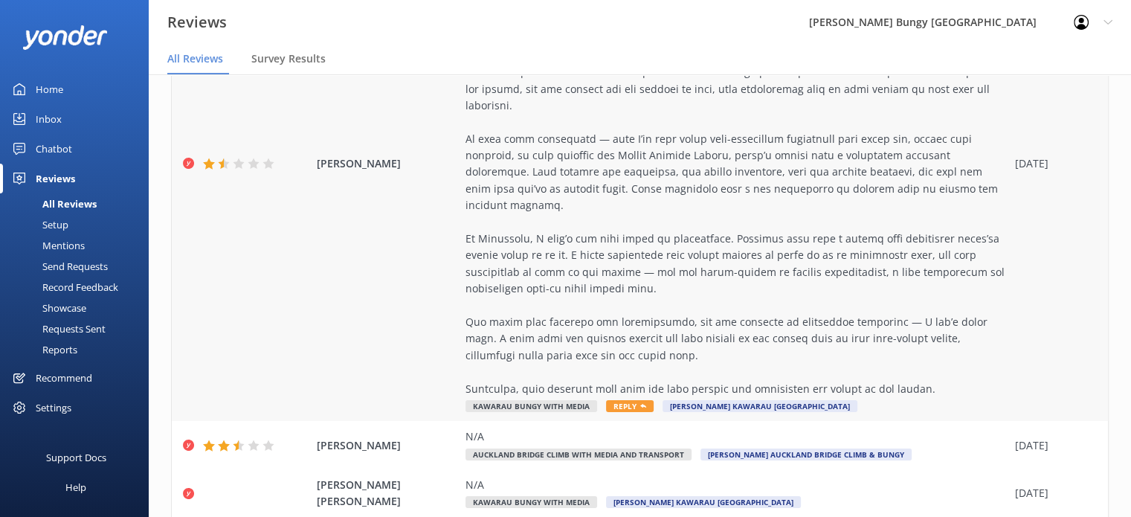
scroll to position [762, 0]
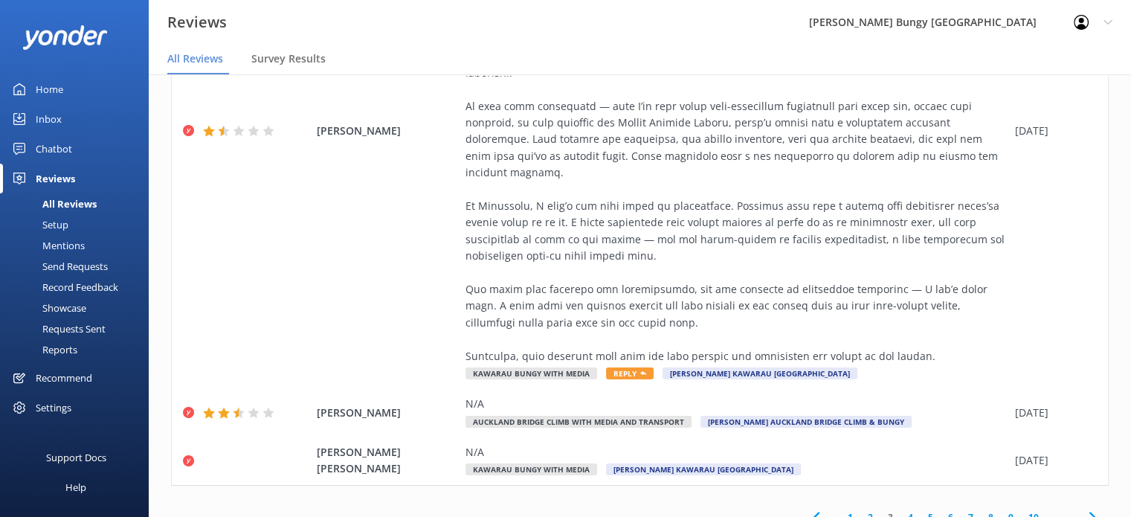
click at [901, 510] on link "4" at bounding box center [911, 517] width 20 height 14
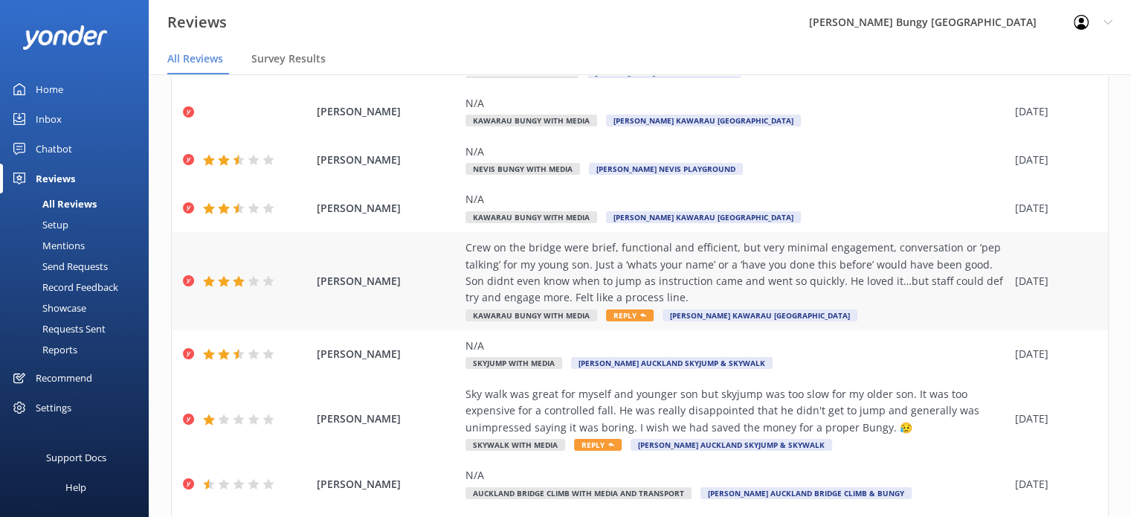
scroll to position [149, 0]
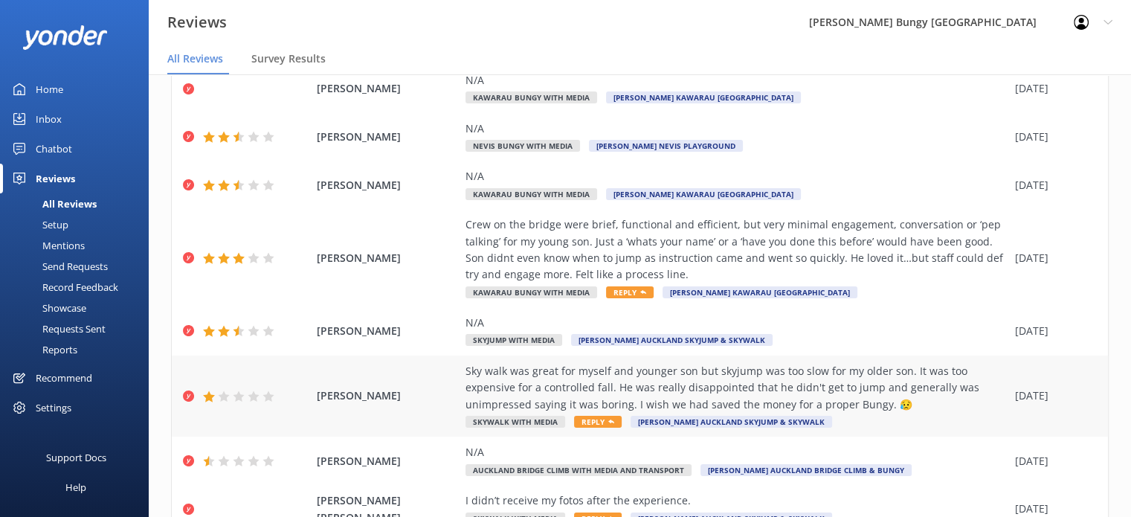
click at [699, 371] on div "Sky walk was great for myself and younger son but skyjump was too slow for my o…" at bounding box center [737, 388] width 542 height 50
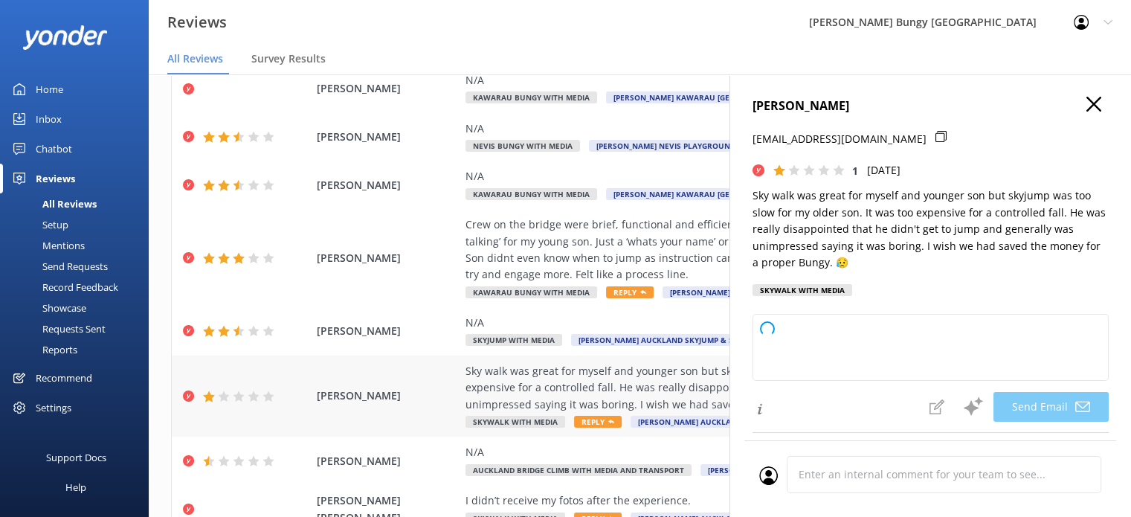
type textarea "Hi [PERSON_NAME], Thank you for sharing your feedback with us. We're glad to he…"
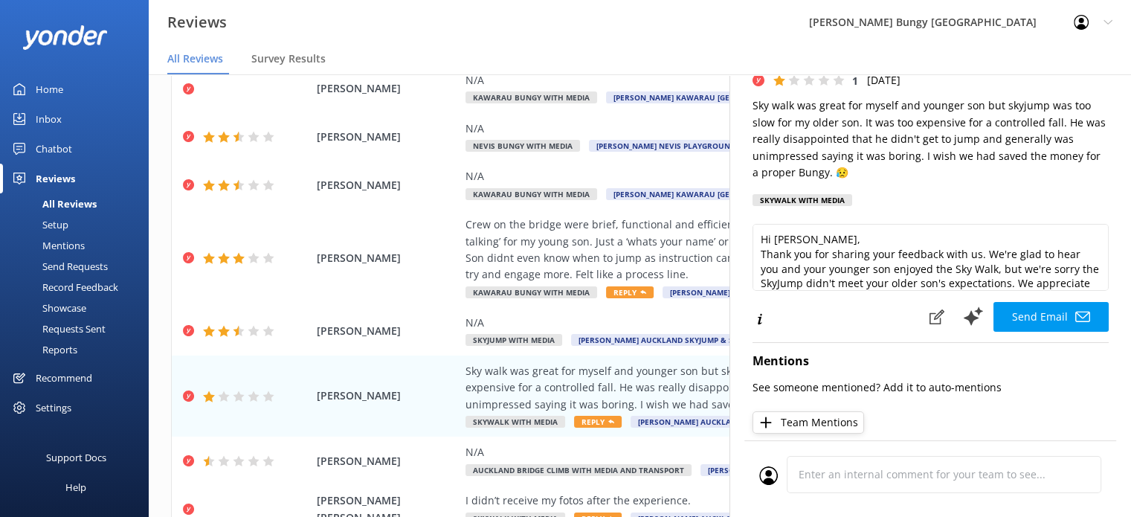
scroll to position [0, 0]
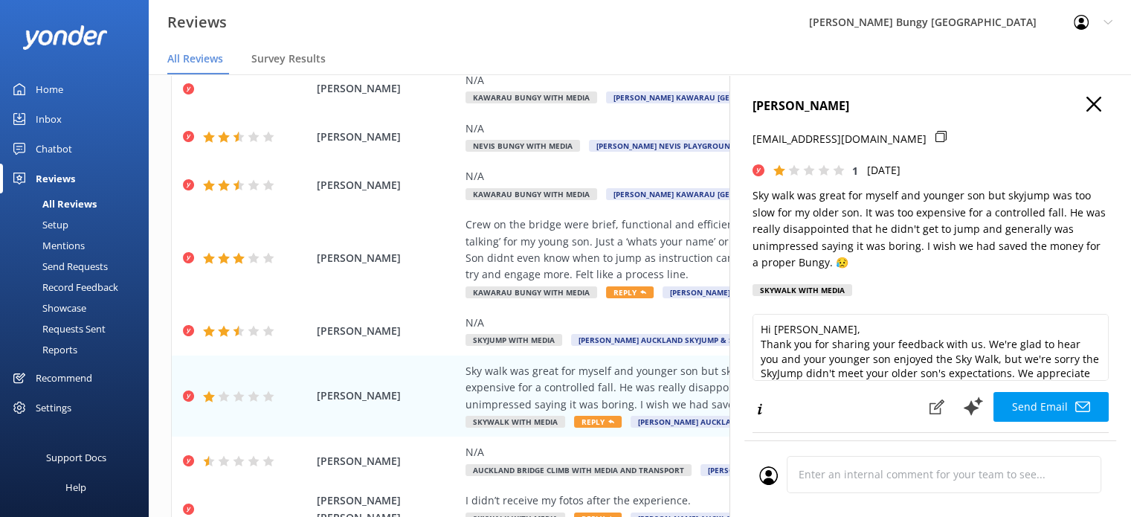
click at [1087, 99] on icon "button" at bounding box center [1094, 104] width 15 height 15
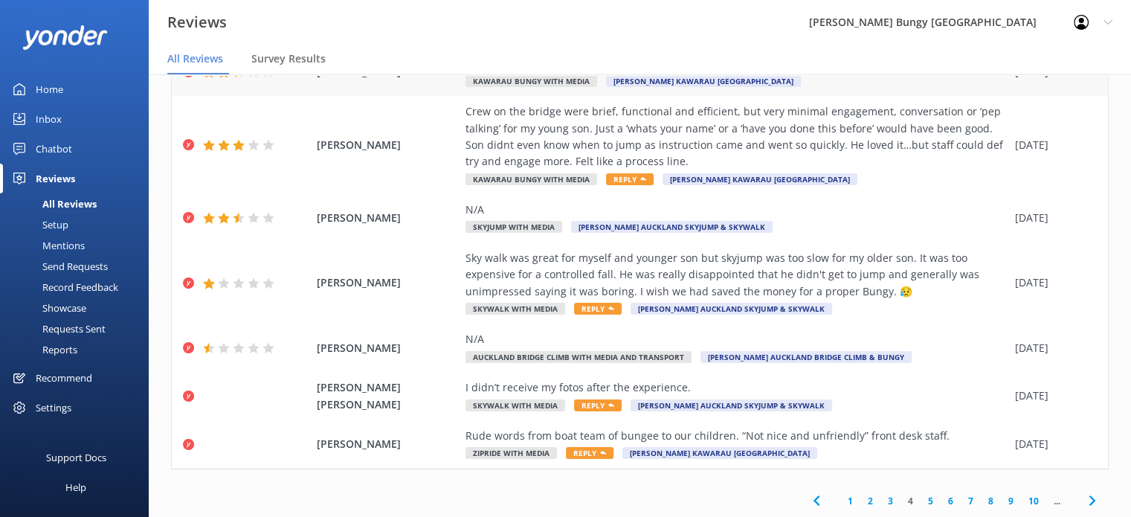
scroll to position [30, 0]
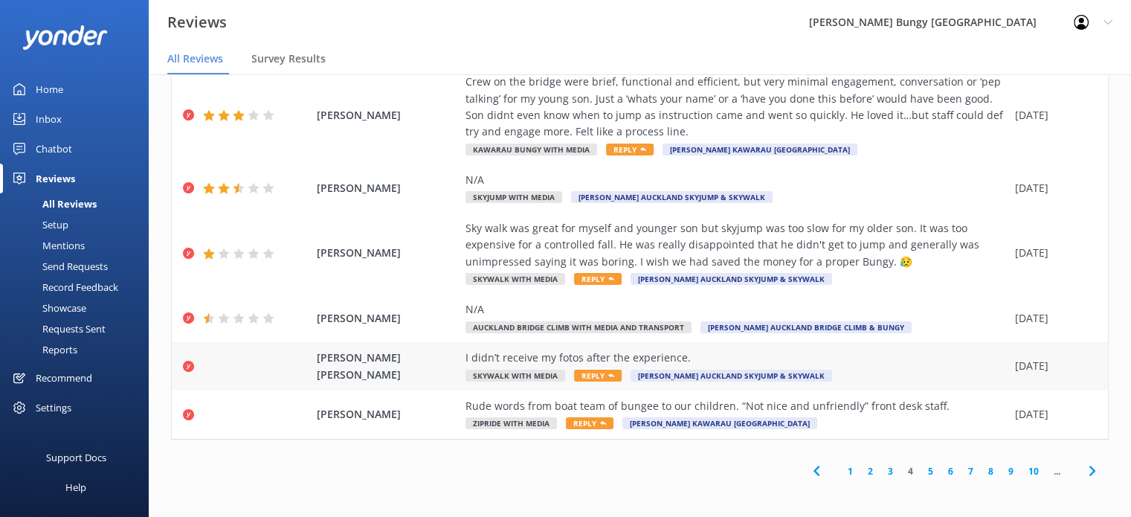
click at [688, 353] on div "I didn’t receive my fotos after the experience." at bounding box center [737, 358] width 542 height 16
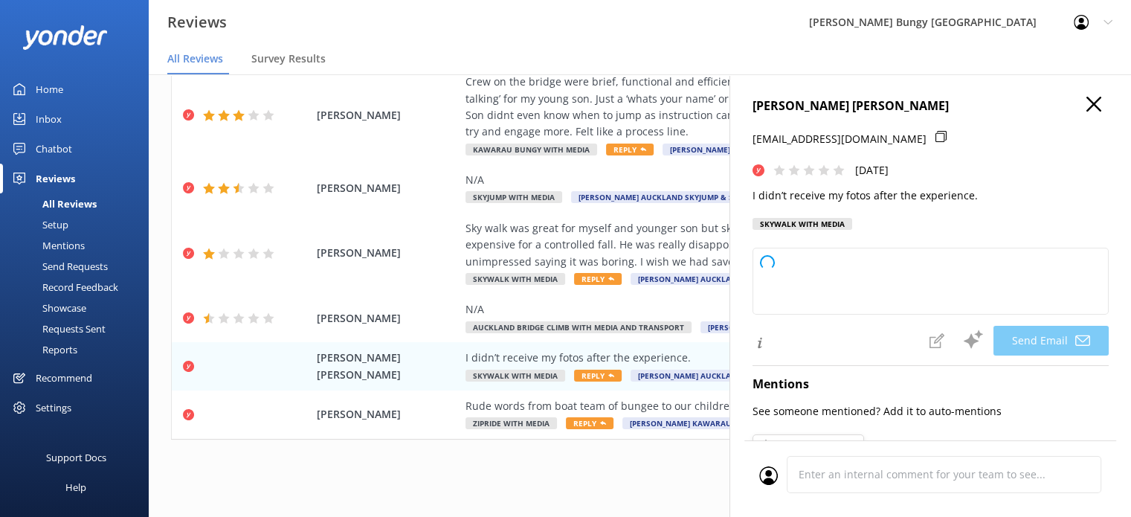
type textarea "Hi [PERSON_NAME], we’re so sorry to hear you haven’t received your photos yet. …"
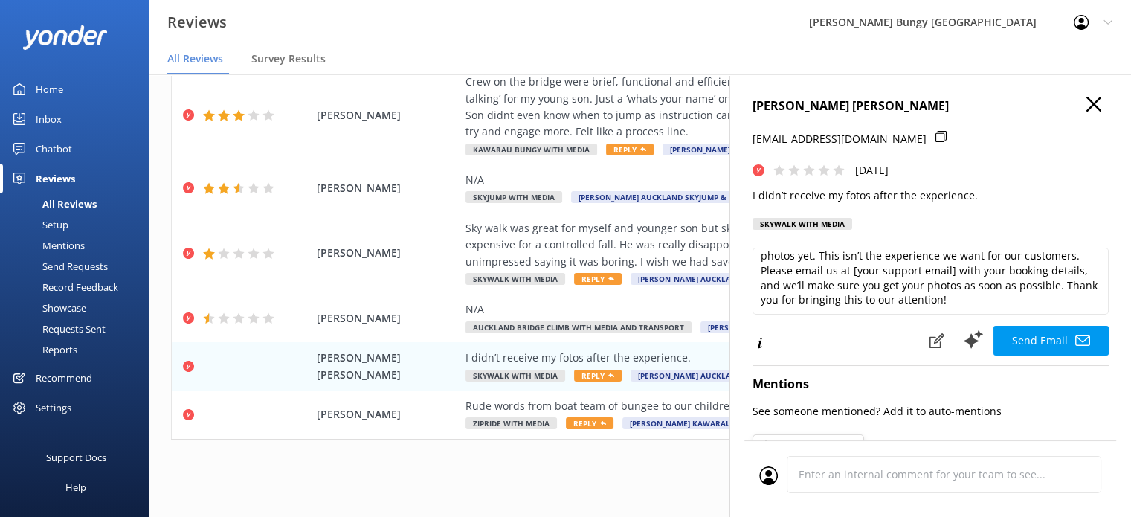
scroll to position [0, 0]
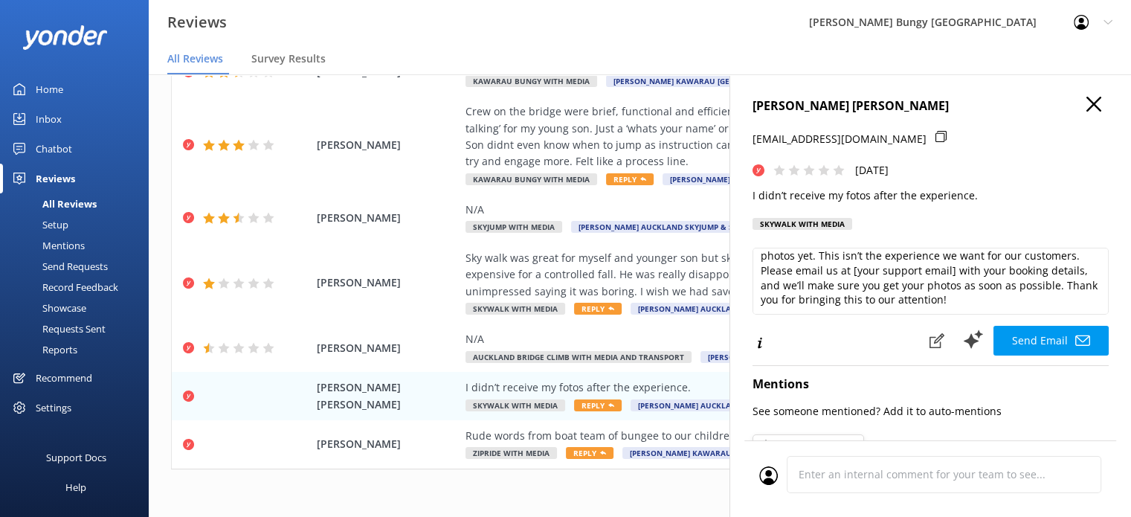
click at [1087, 109] on icon "button" at bounding box center [1094, 104] width 15 height 15
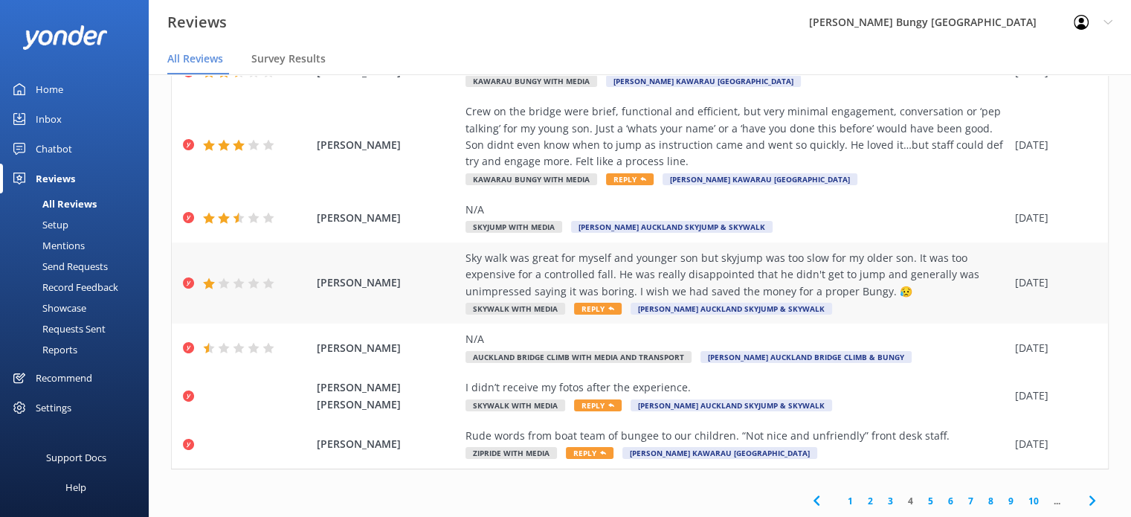
scroll to position [30, 0]
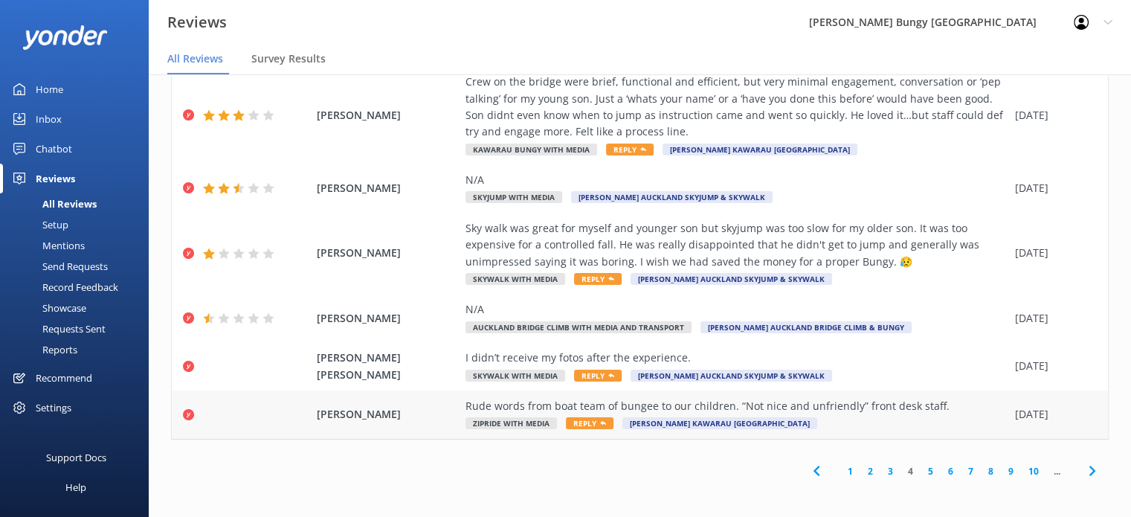
click at [846, 401] on div "Rude words from boat team of bungee to our children. “Not nice and unfriendly” …" at bounding box center [737, 406] width 542 height 16
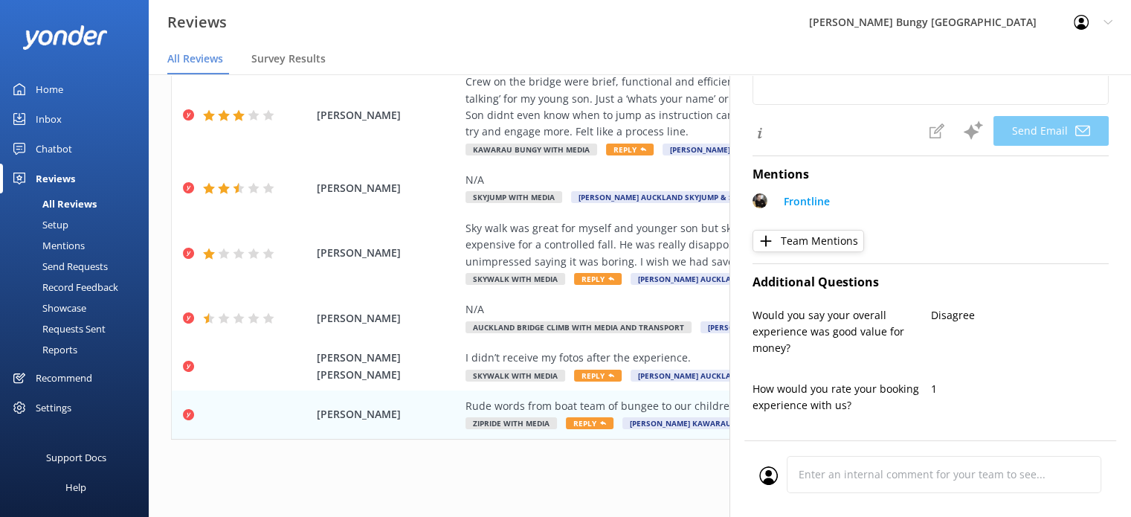
type textarea "Dear [PERSON_NAME], Thank you for sharing your feedback. We’re very sorry to he…"
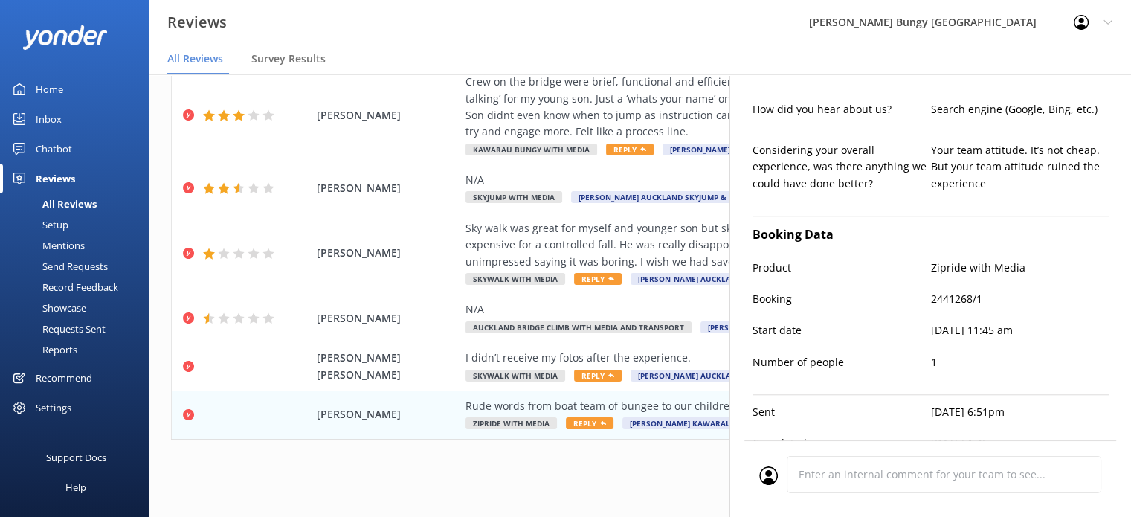
scroll to position [1371, 0]
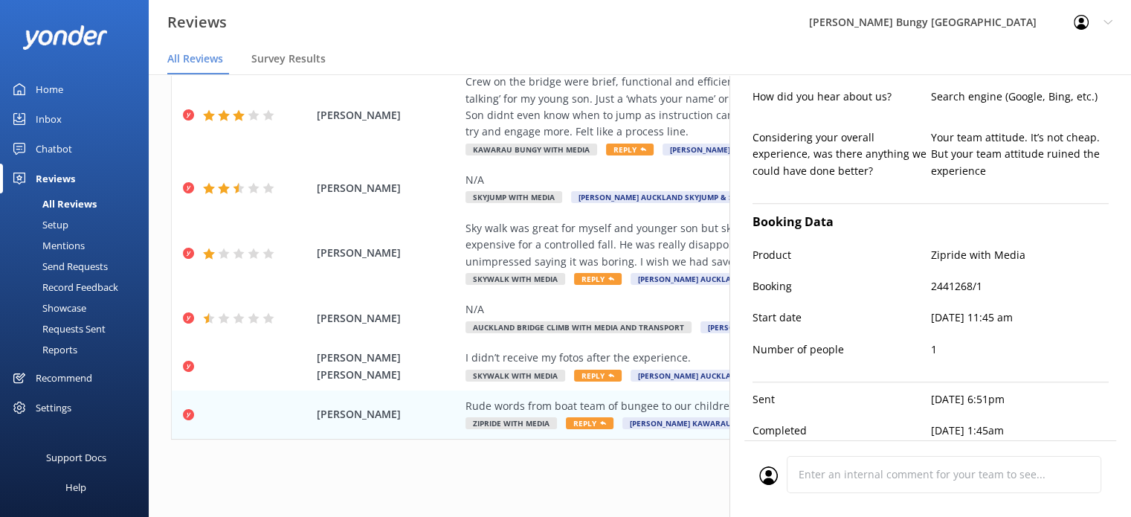
click at [353, 471] on div "1 2 3 4 5 6 7 8 9 10 ..." at bounding box center [640, 470] width 938 height 33
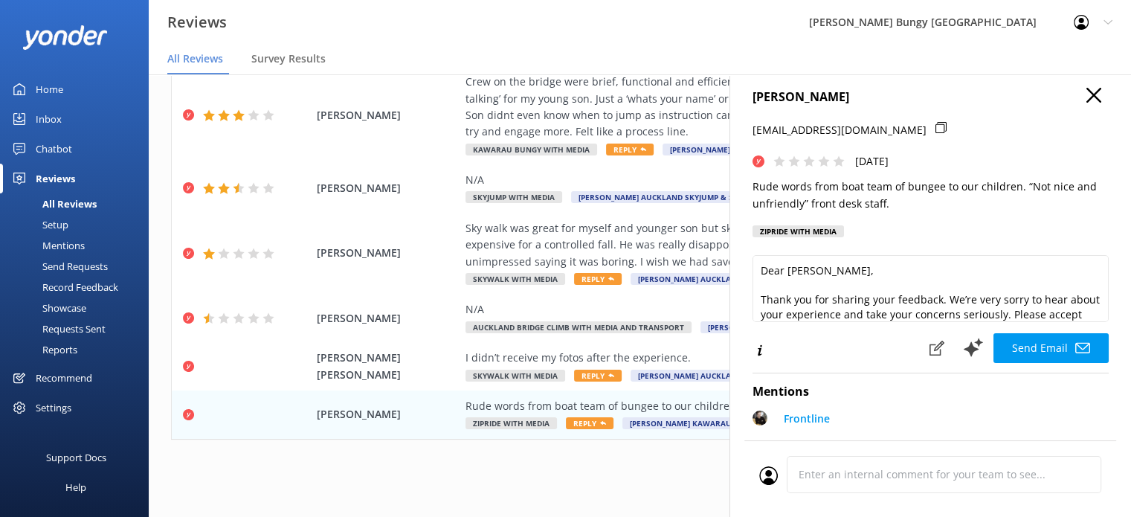
scroll to position [0, 0]
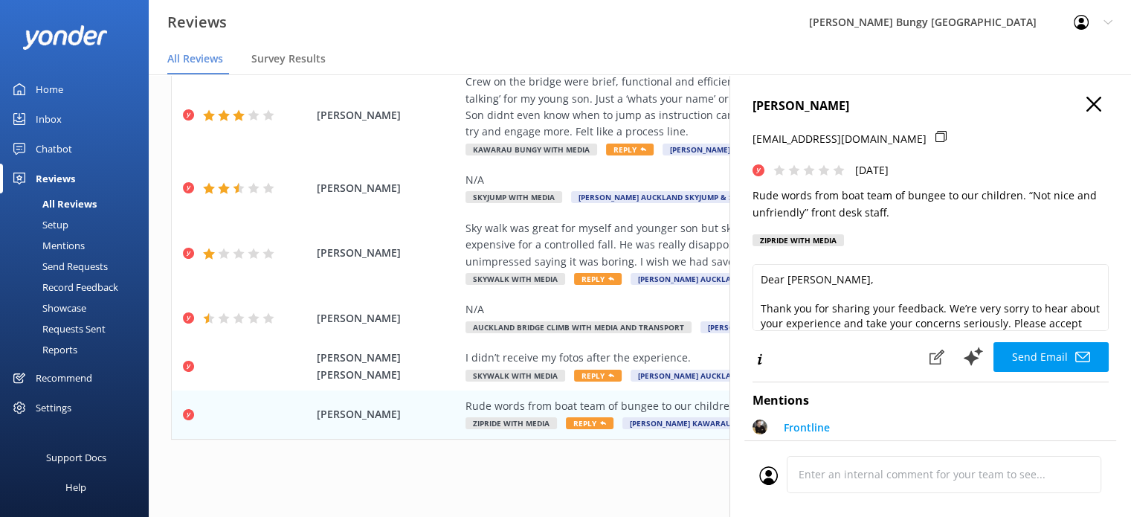
click at [1086, 95] on div "[PERSON_NAME] [EMAIL_ADDRESS][DOMAIN_NAME] [DATE] Rude words from boat team of …" at bounding box center [931, 332] width 402 height 517
click at [1087, 101] on icon "button" at bounding box center [1094, 104] width 15 height 15
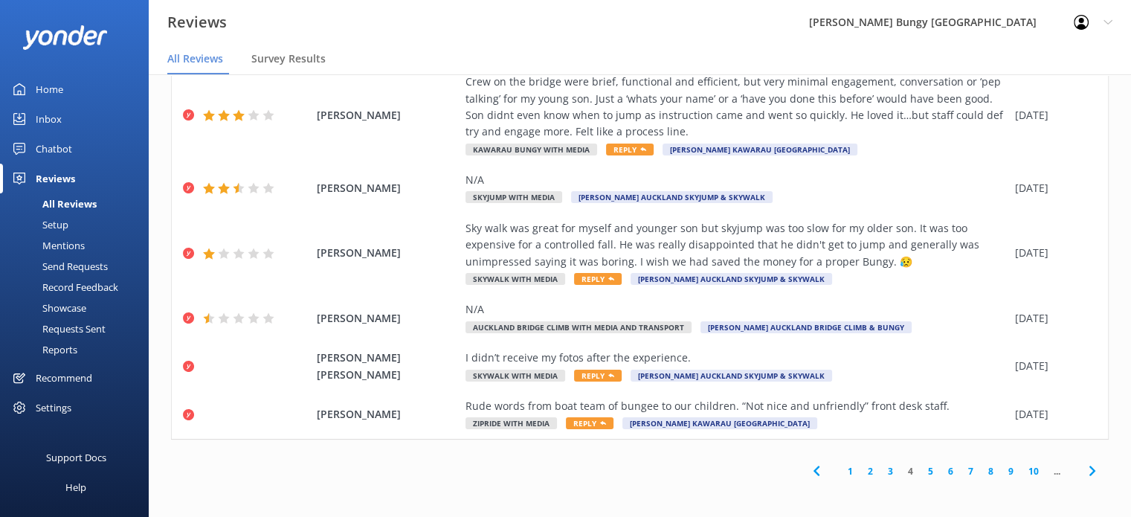
click at [921, 472] on link "5" at bounding box center [931, 471] width 20 height 14
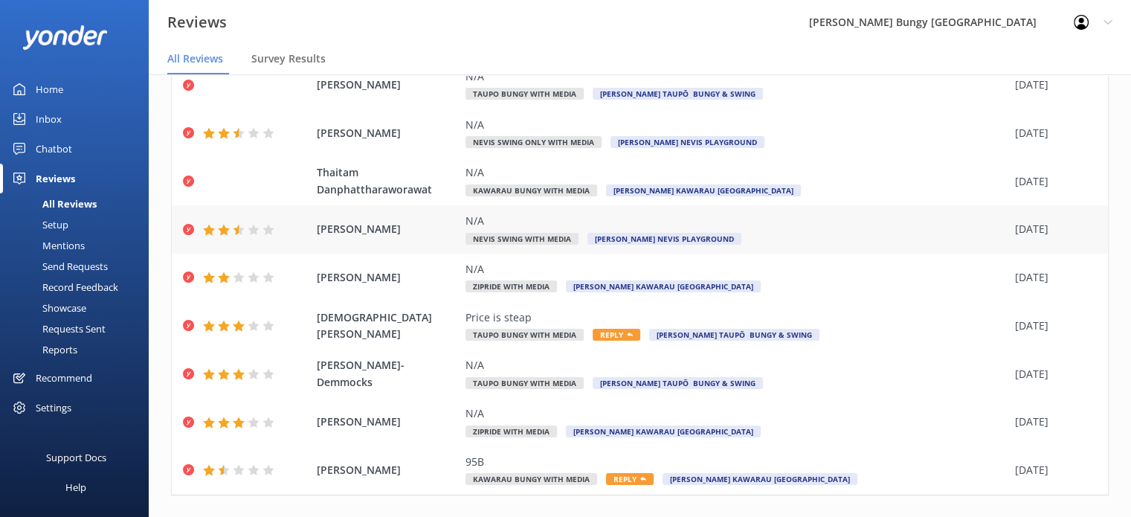
scroll to position [178, 0]
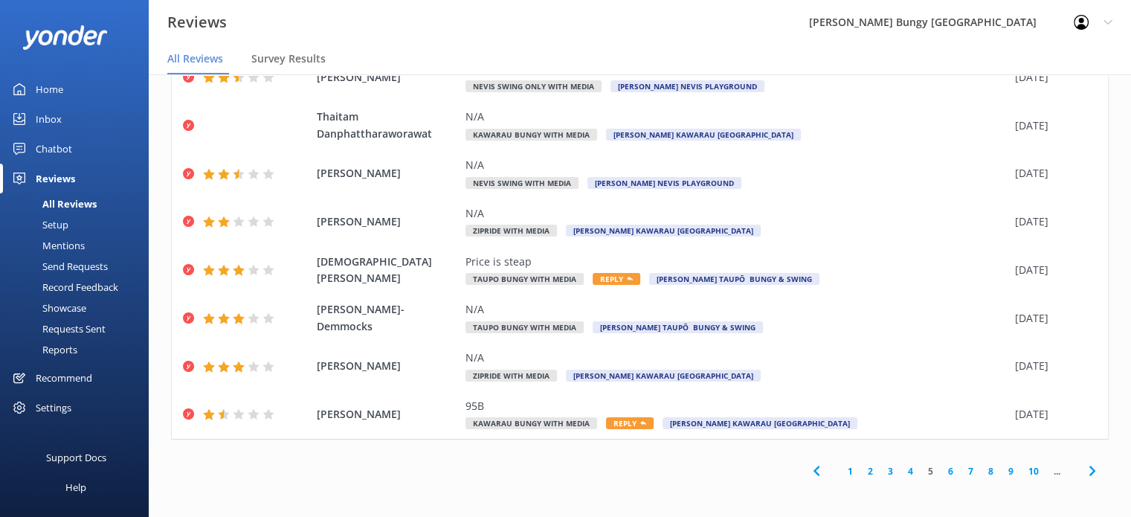
click at [942, 472] on link "6" at bounding box center [951, 471] width 20 height 14
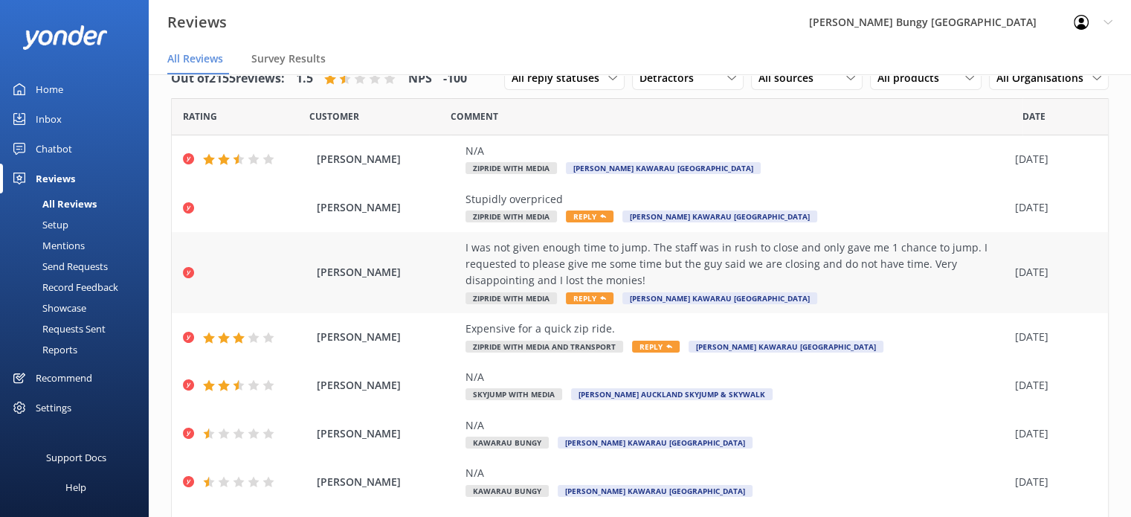
scroll to position [212, 0]
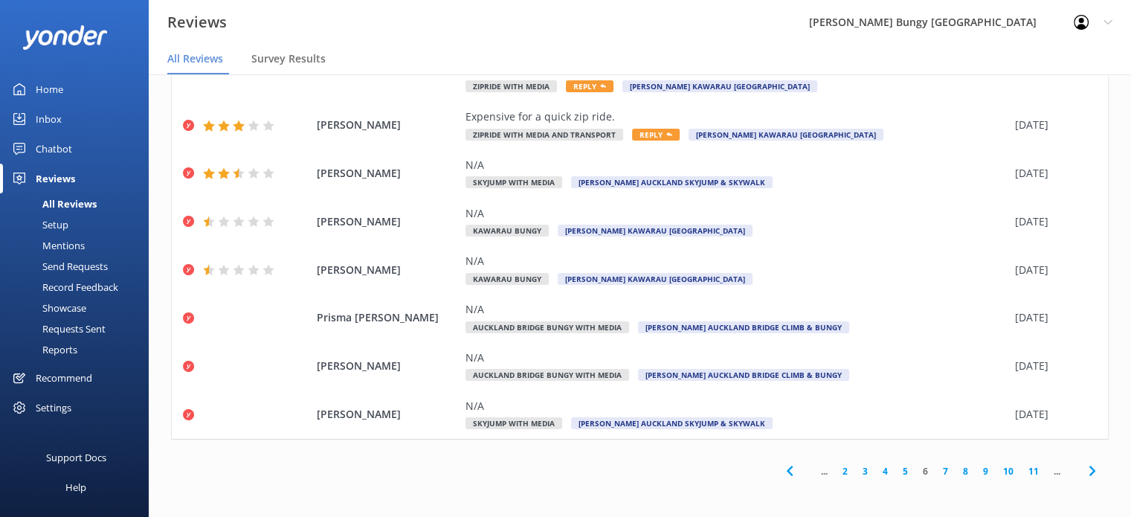
click at [781, 469] on icon at bounding box center [790, 471] width 18 height 18
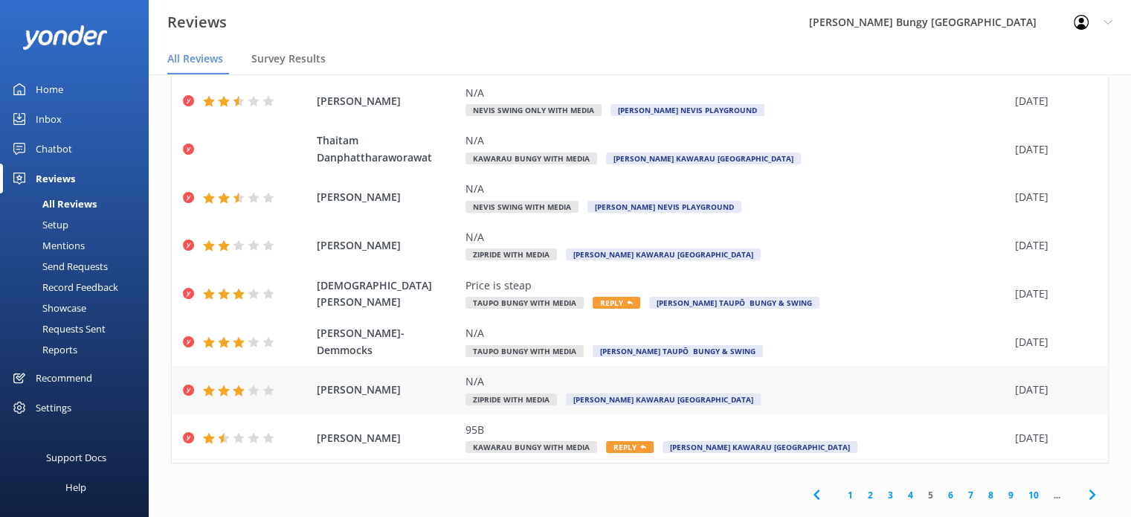
scroll to position [178, 0]
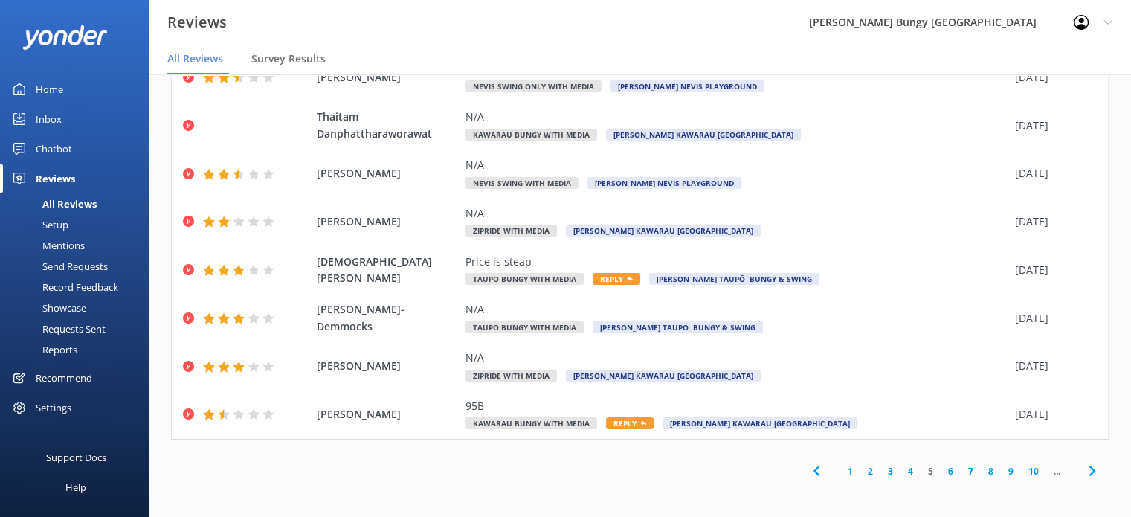
click at [840, 469] on link "1" at bounding box center [850, 471] width 20 height 14
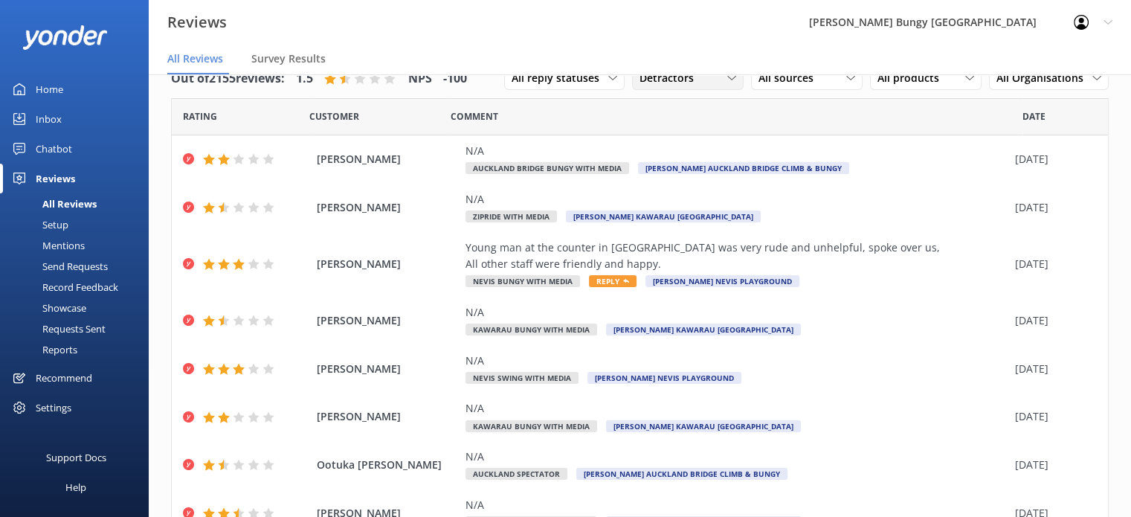
click at [698, 85] on div "Detractors" at bounding box center [688, 78] width 104 height 16
click at [681, 159] on link "Passives" at bounding box center [699, 169] width 132 height 30
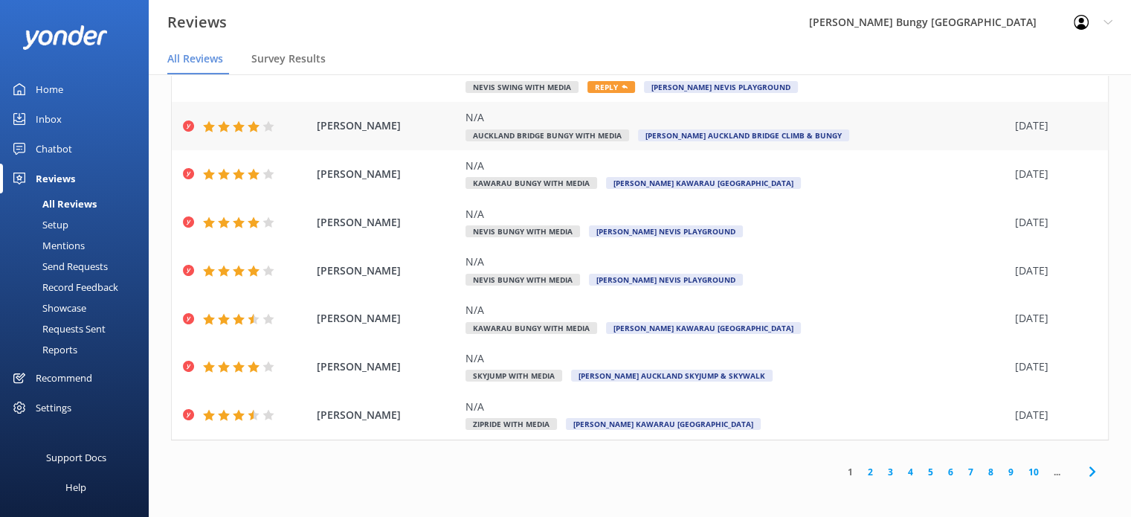
scroll to position [212, 0]
click at [860, 468] on link "2" at bounding box center [870, 471] width 20 height 14
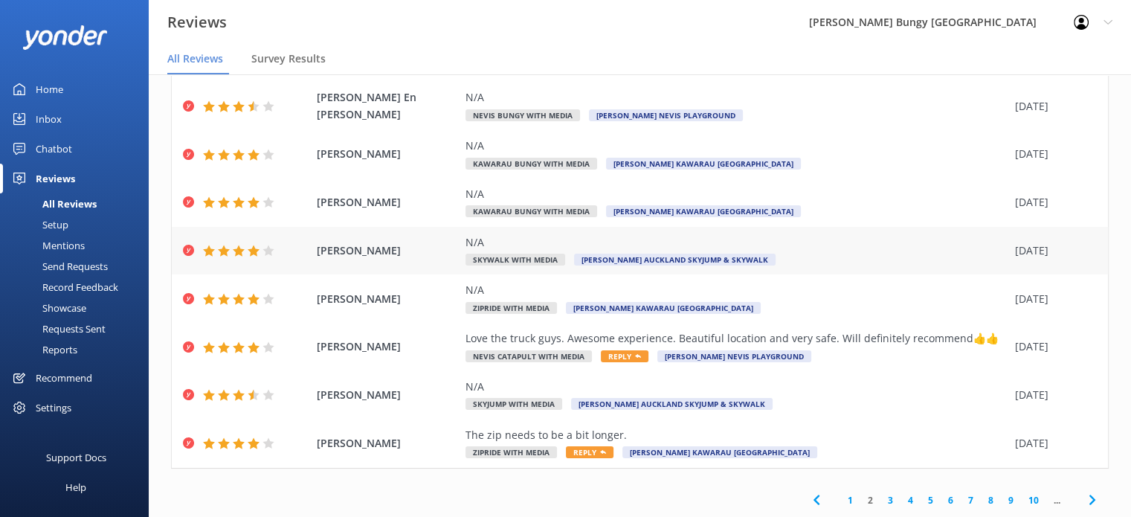
scroll to position [212, 0]
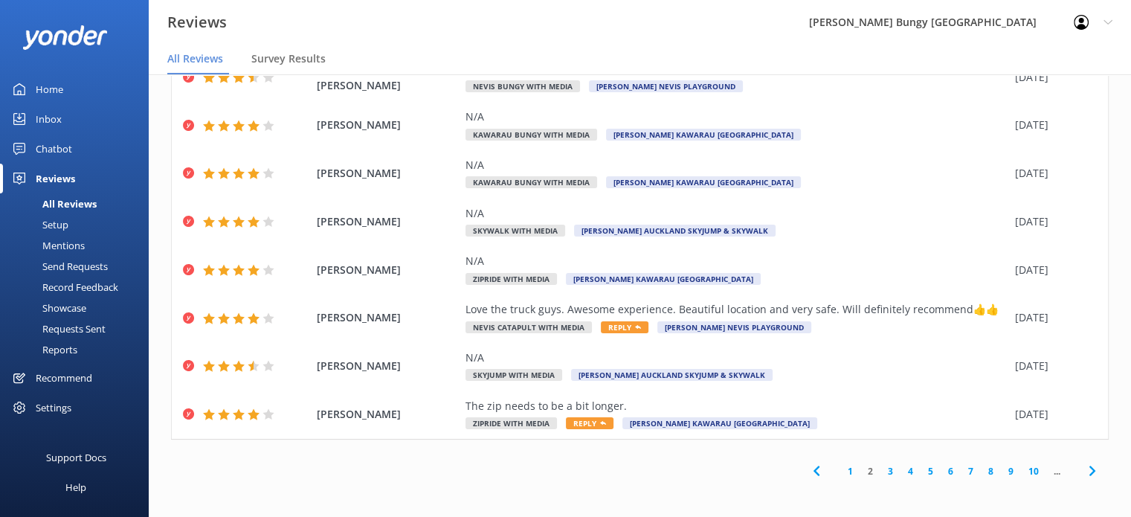
click at [881, 472] on link "3" at bounding box center [891, 471] width 20 height 14
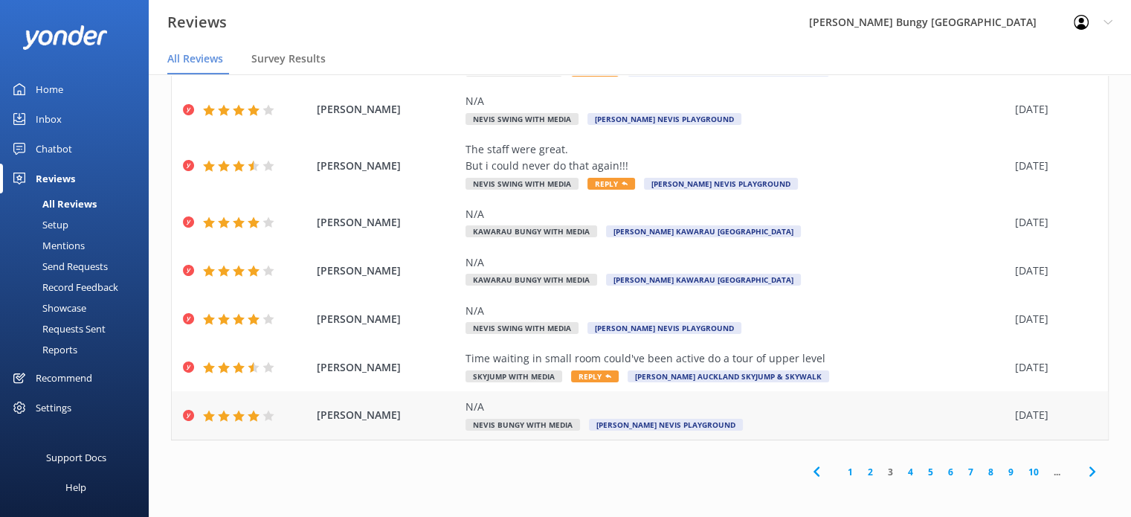
scroll to position [229, 0]
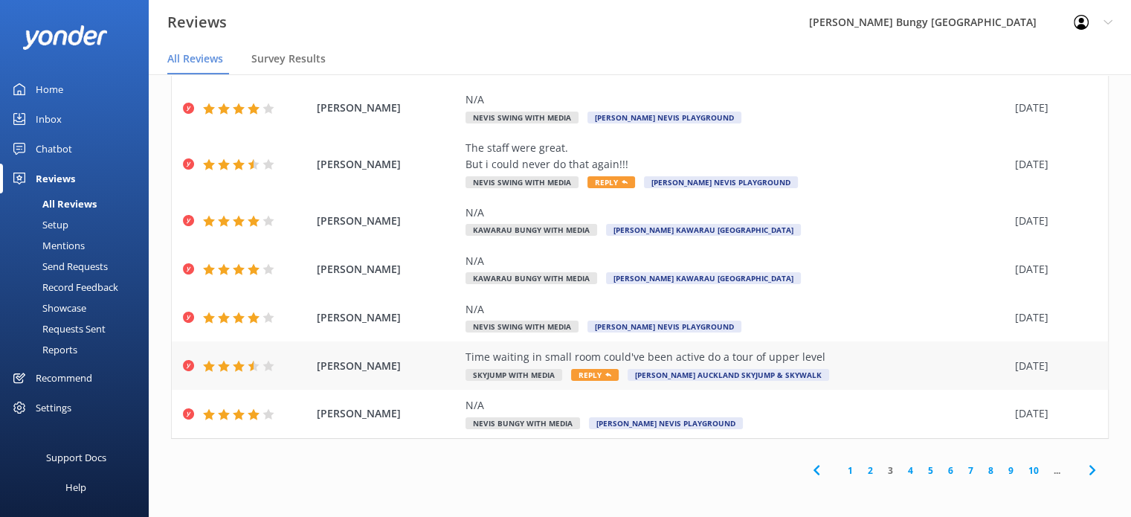
click at [762, 353] on div "Time waiting in small room could've been active do a tour of upper level" at bounding box center [737, 357] width 542 height 16
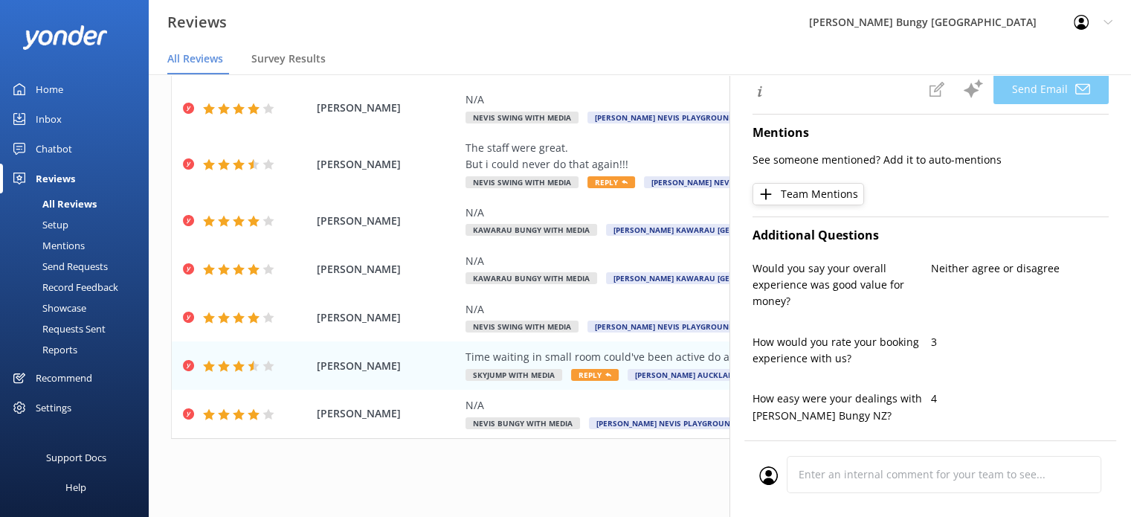
type textarea "Thank you for your feedback, [PERSON_NAME]! We appreciate your suggestion about…"
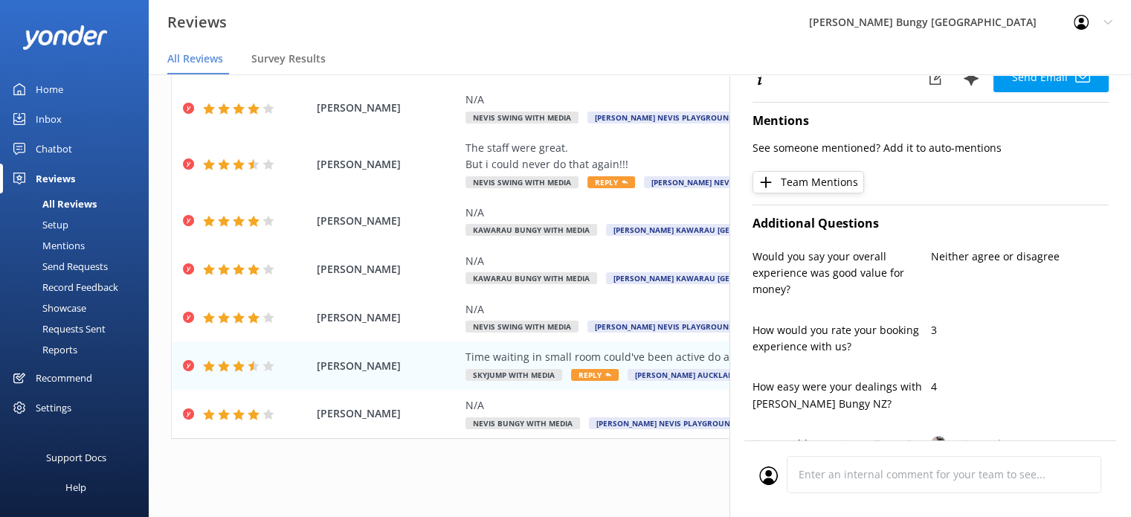
scroll to position [0, 0]
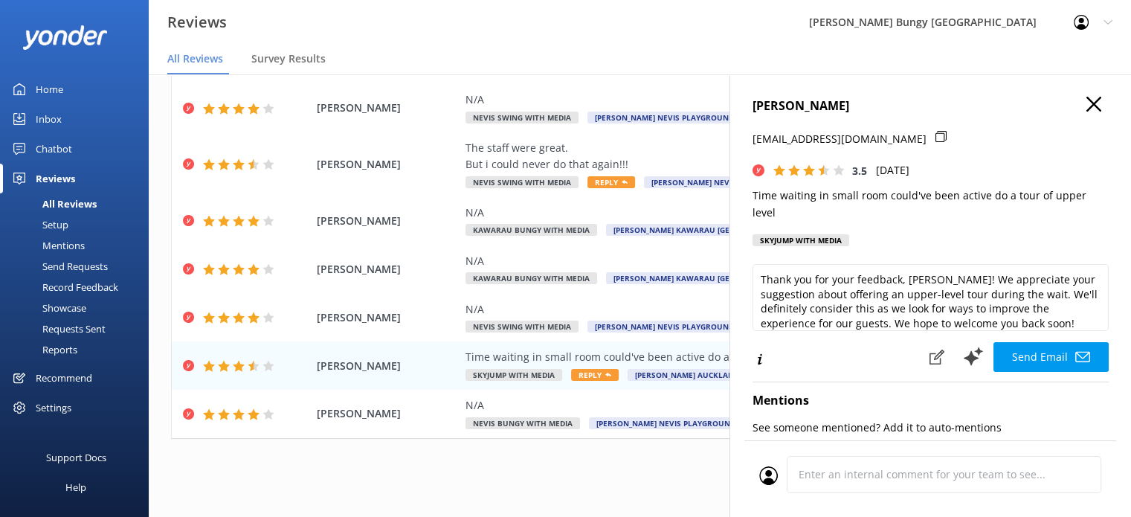
click at [1087, 101] on icon "button" at bounding box center [1094, 104] width 15 height 15
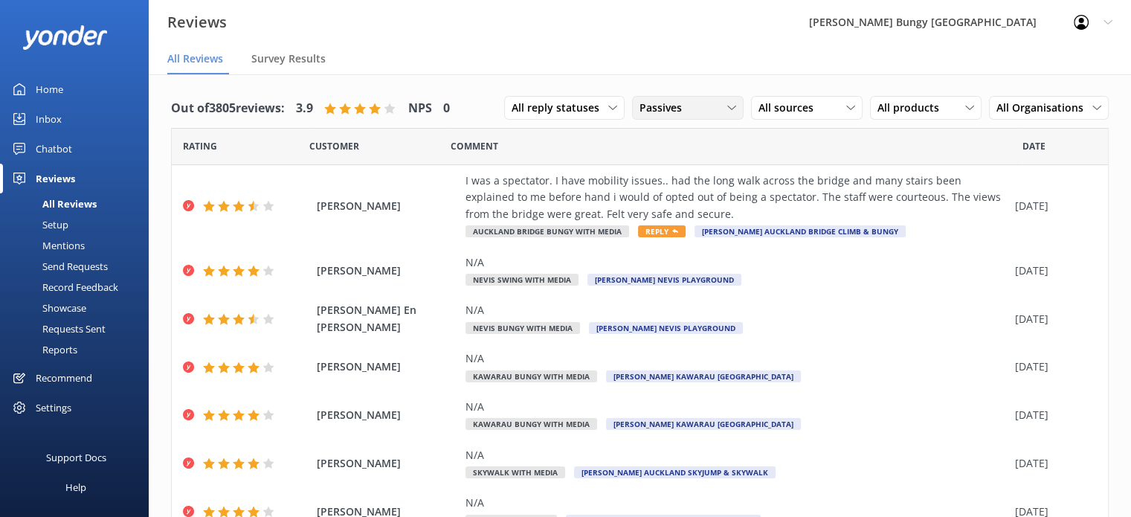
click at [669, 106] on span "Passives" at bounding box center [665, 108] width 51 height 16
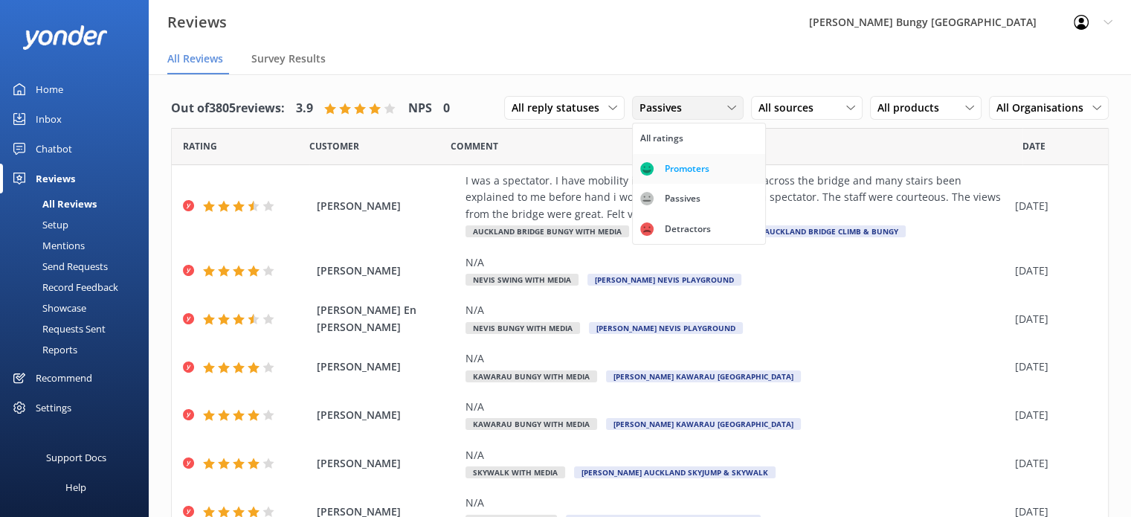
click at [663, 163] on div "Promoters" at bounding box center [687, 168] width 67 height 15
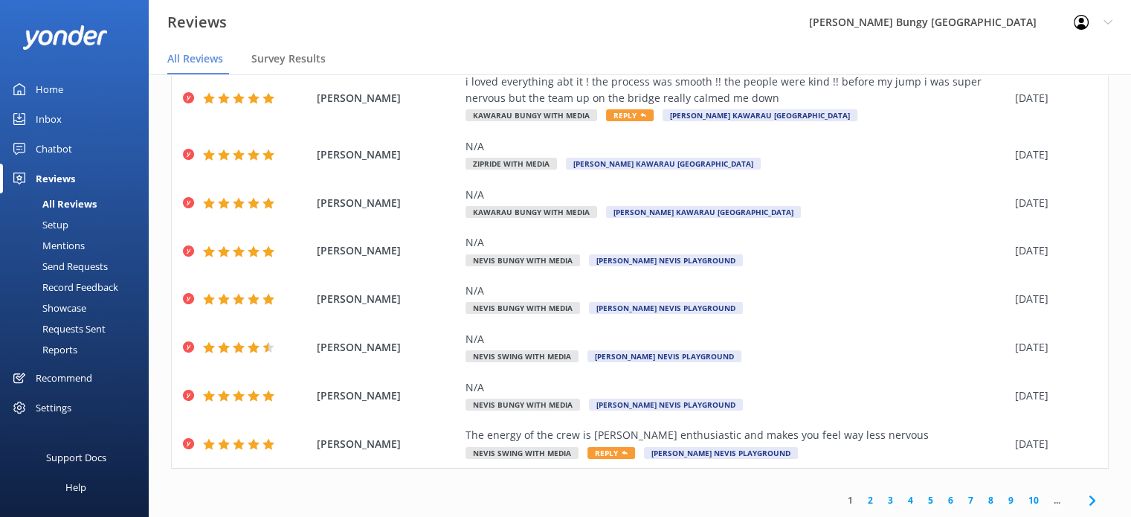
scroll to position [30, 0]
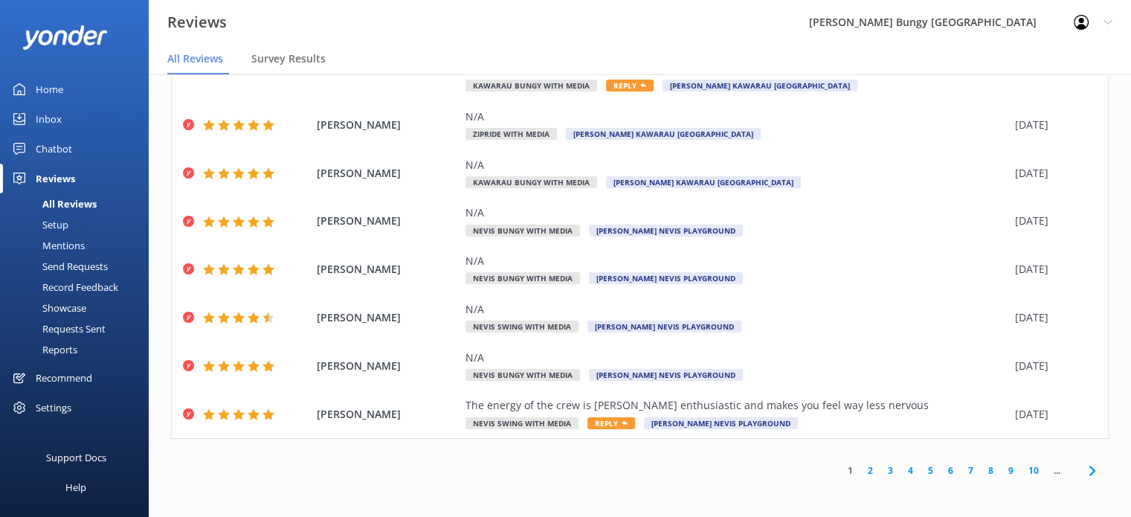
click at [860, 470] on link "2" at bounding box center [870, 470] width 20 height 14
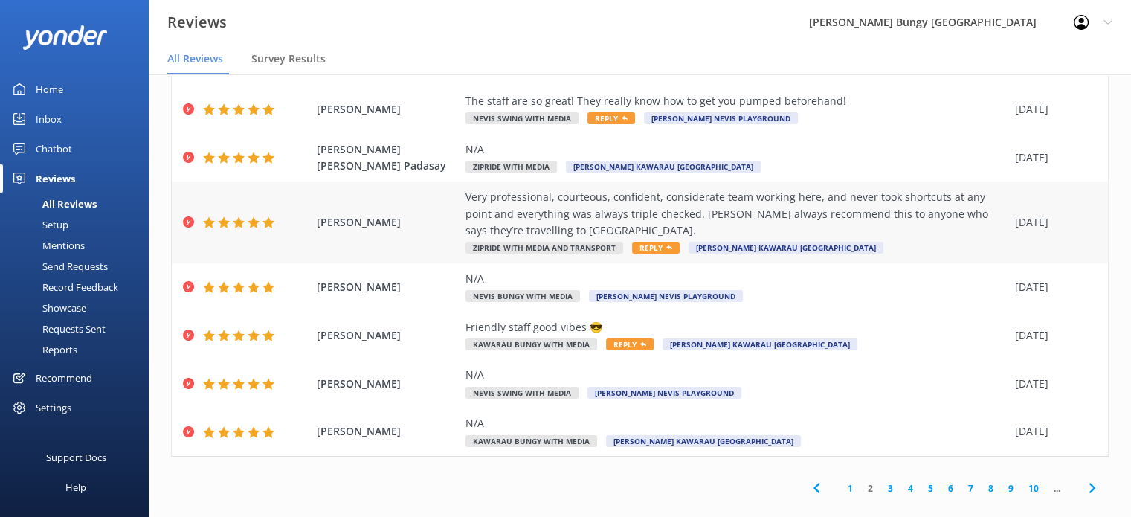
scroll to position [212, 0]
click at [881, 480] on link "3" at bounding box center [891, 487] width 20 height 14
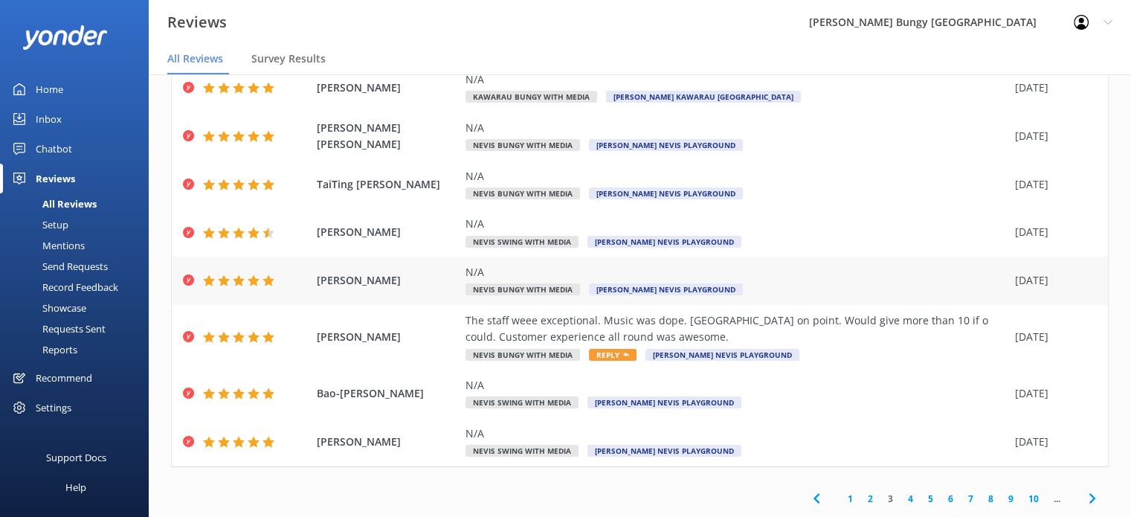
scroll to position [212, 0]
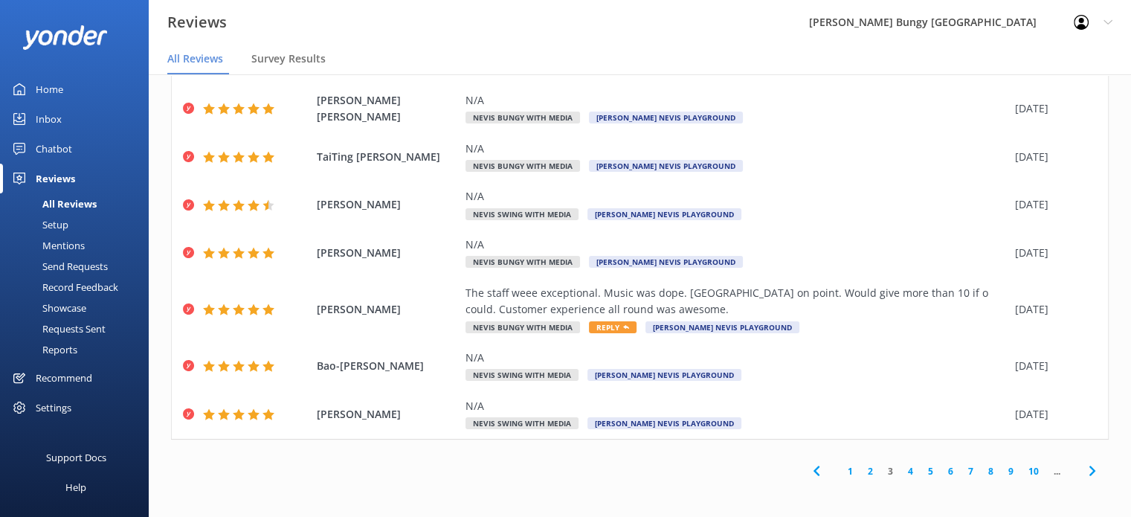
click at [901, 470] on link "4" at bounding box center [911, 471] width 20 height 14
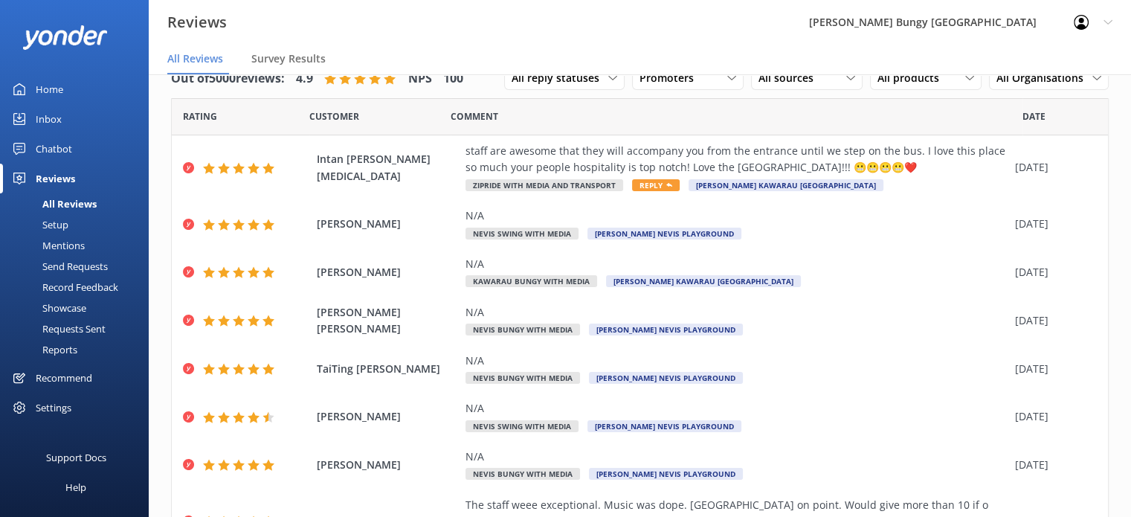
click at [59, 145] on div "Chatbot" at bounding box center [54, 149] width 36 height 30
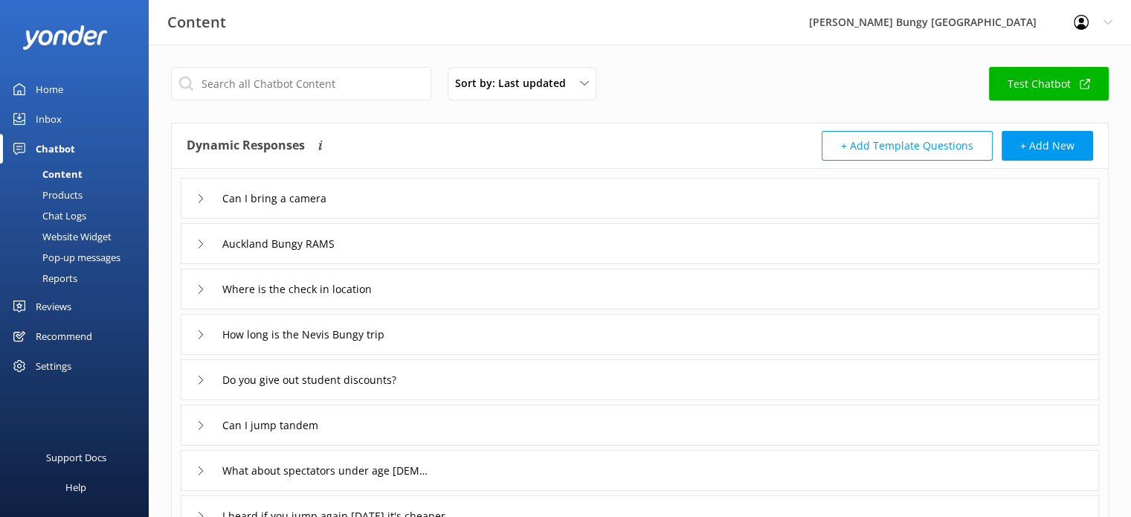
click at [48, 91] on div "Home" at bounding box center [50, 89] width 28 height 30
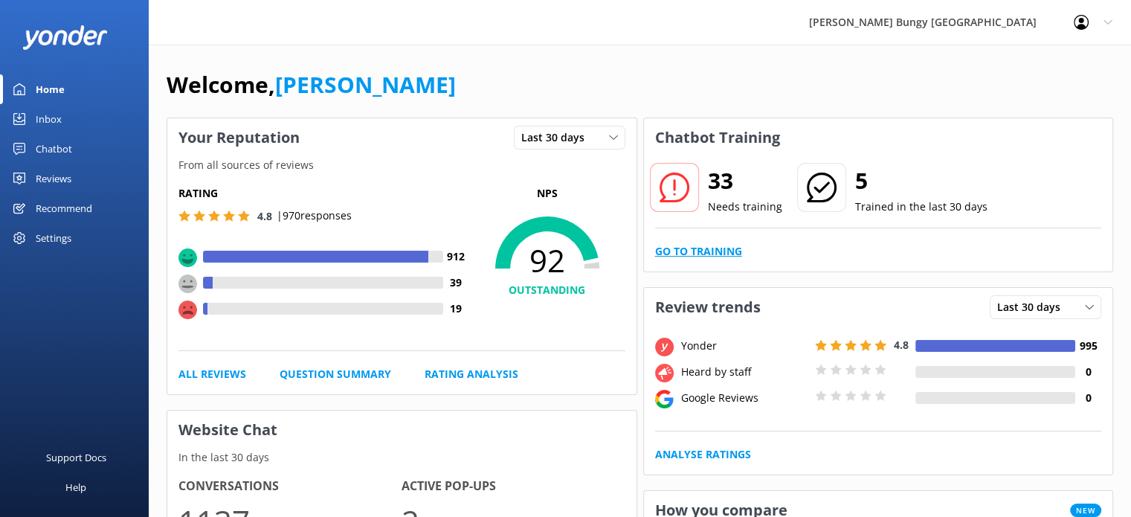
click at [721, 252] on link "Go to Training" at bounding box center [698, 251] width 87 height 16
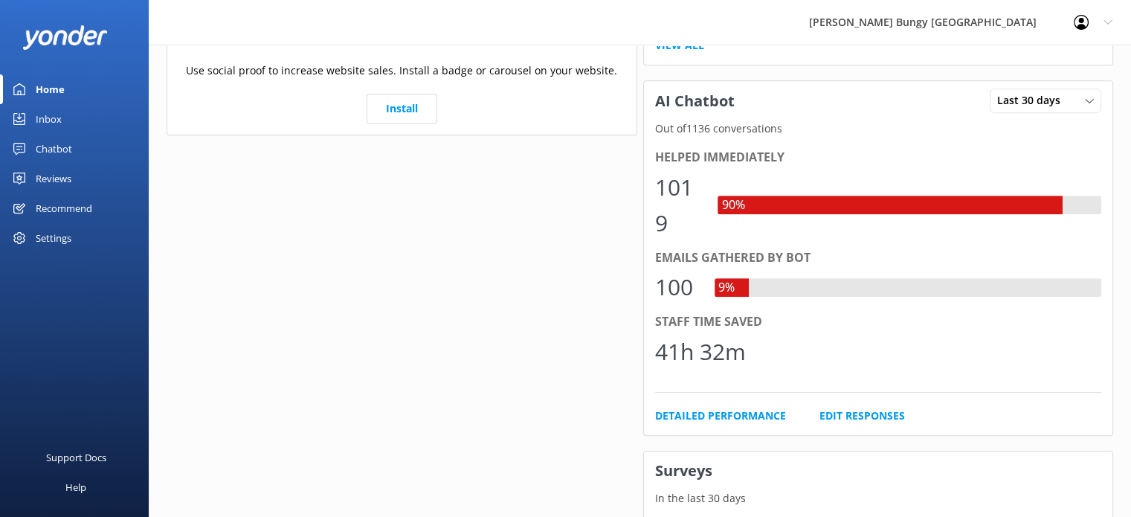
scroll to position [631, 0]
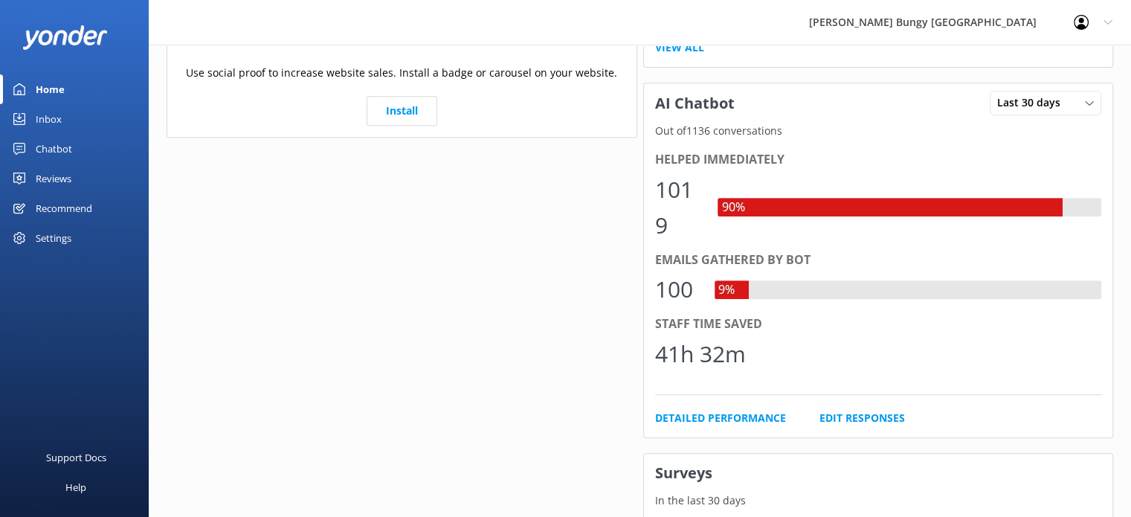
click at [39, 169] on div "Reviews" at bounding box center [54, 179] width 36 height 30
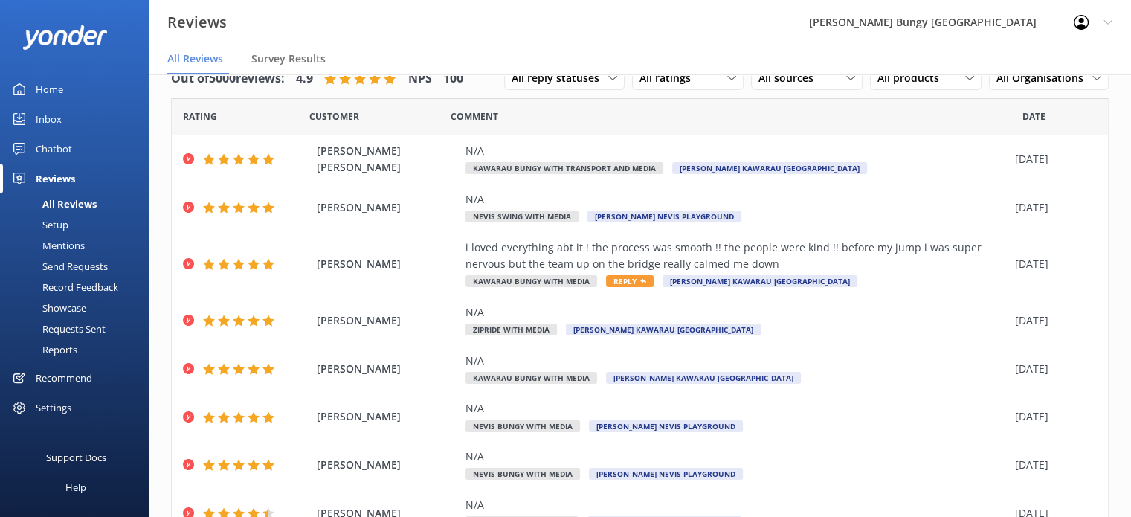
click at [59, 247] on div "Mentions" at bounding box center [47, 245] width 76 height 21
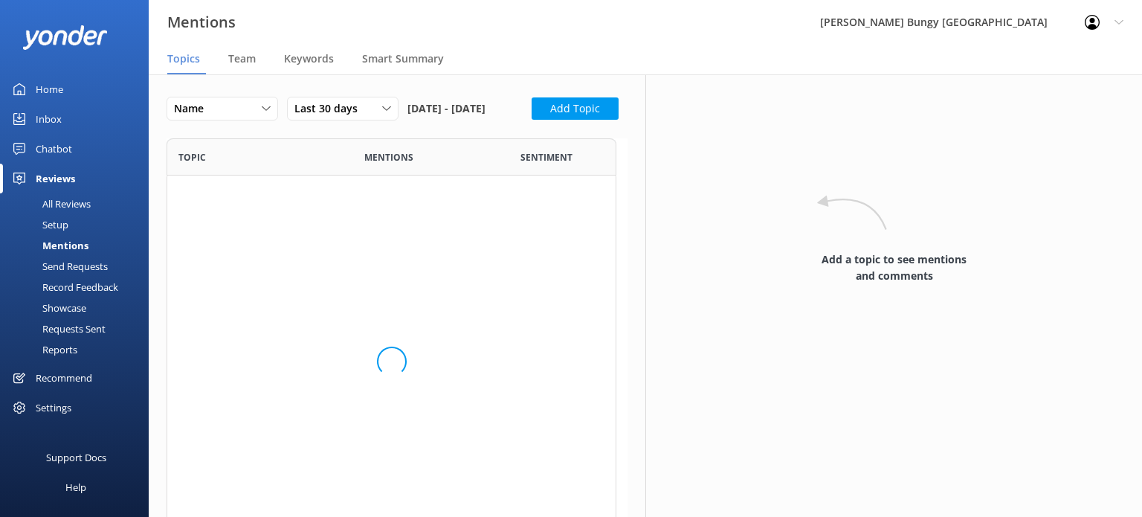
scroll to position [799, 438]
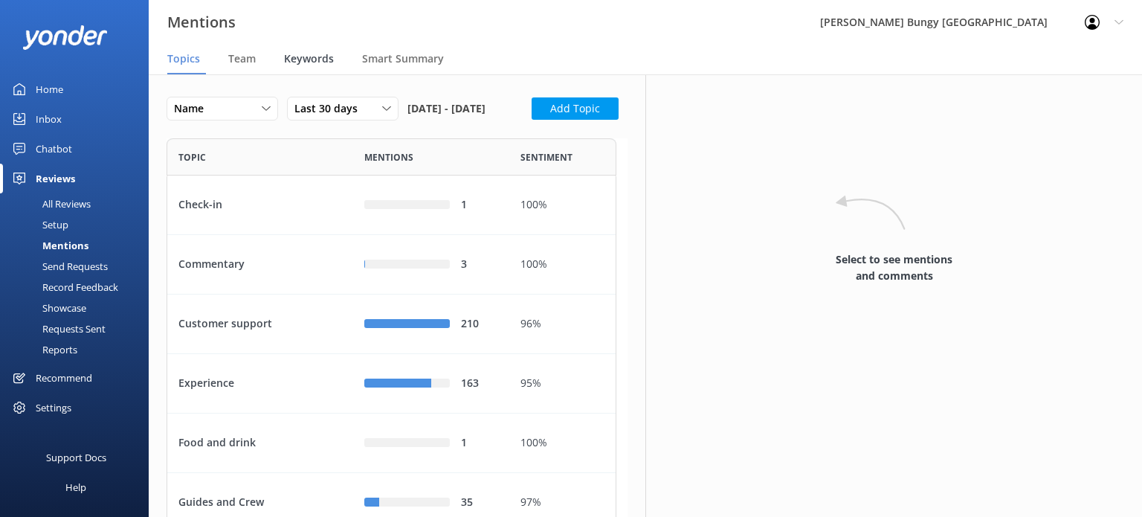
click at [317, 59] on span "Keywords" at bounding box center [309, 58] width 50 height 15
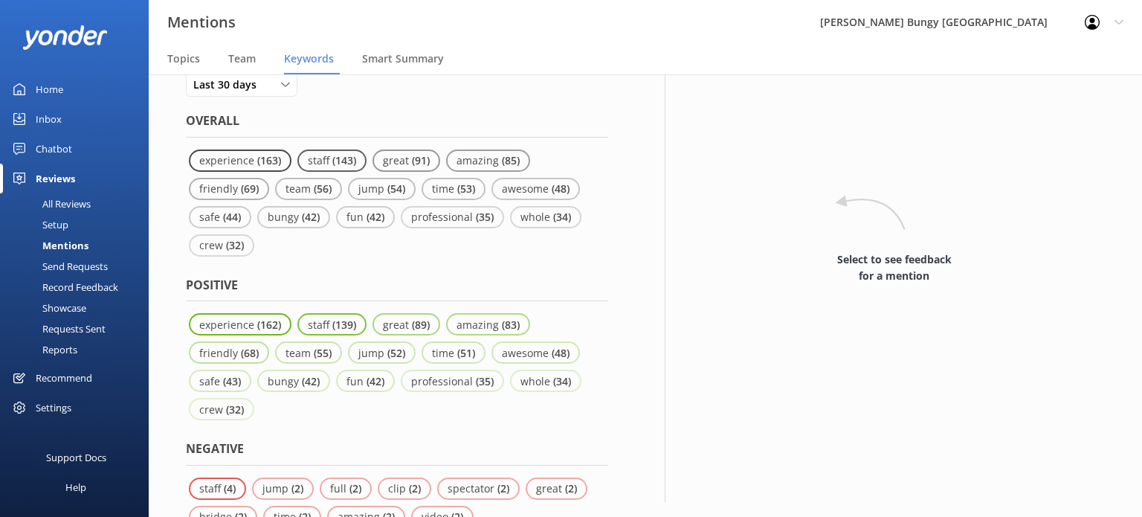
scroll to position [37, 0]
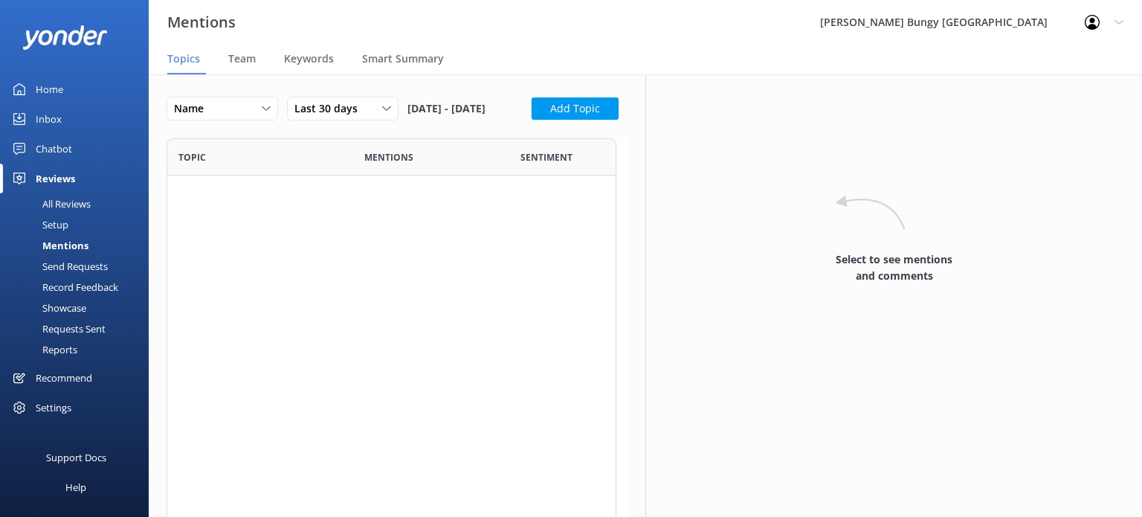
scroll to position [799, 438]
